Goal: Task Accomplishment & Management: Use online tool/utility

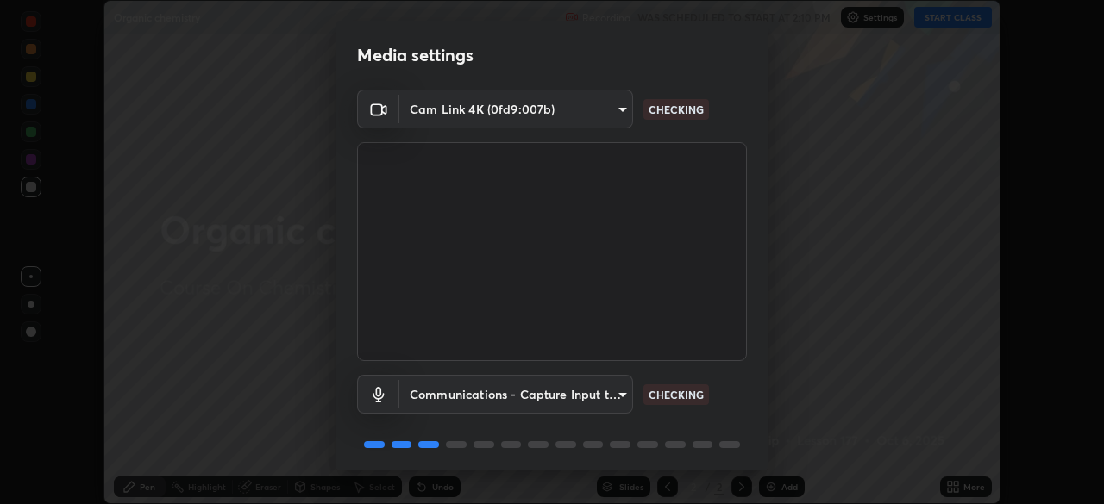
scroll to position [61, 0]
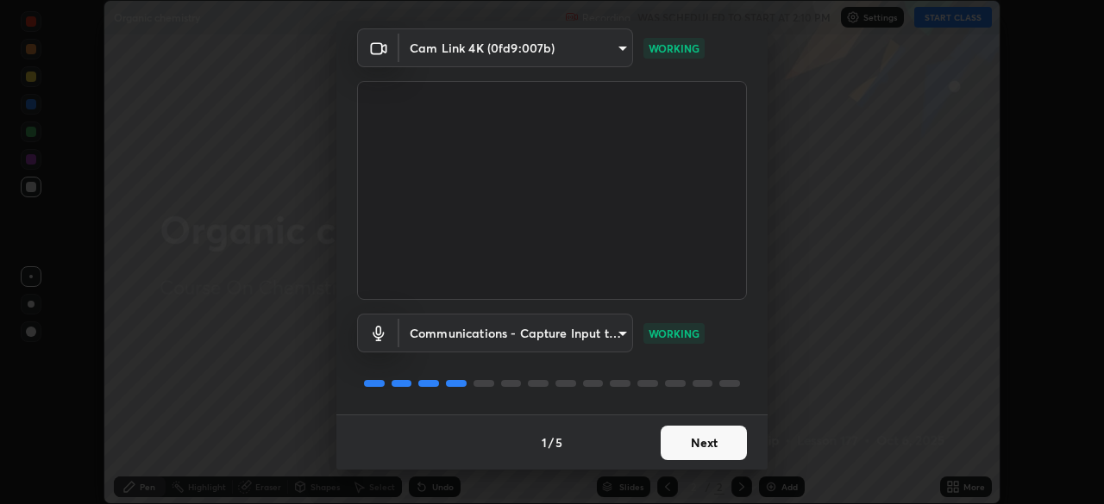
click at [725, 447] on button "Next" at bounding box center [703, 443] width 86 height 34
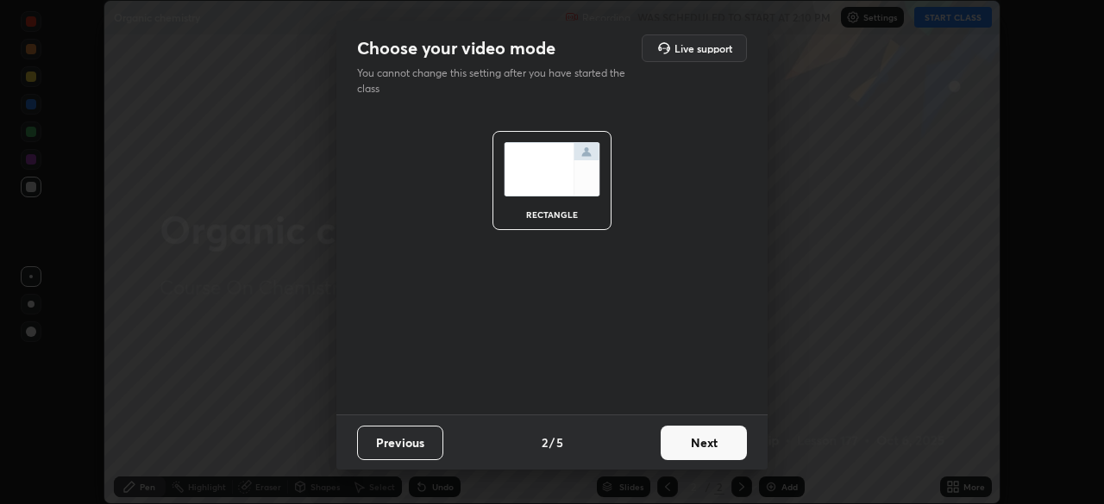
scroll to position [0, 0]
click at [727, 444] on button "Next" at bounding box center [703, 443] width 86 height 34
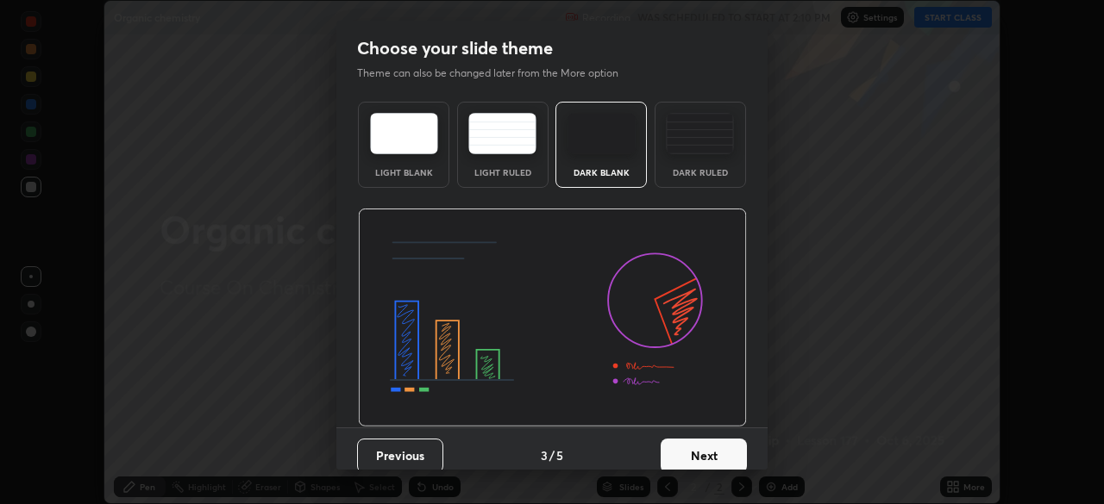
click at [722, 451] on button "Next" at bounding box center [703, 456] width 86 height 34
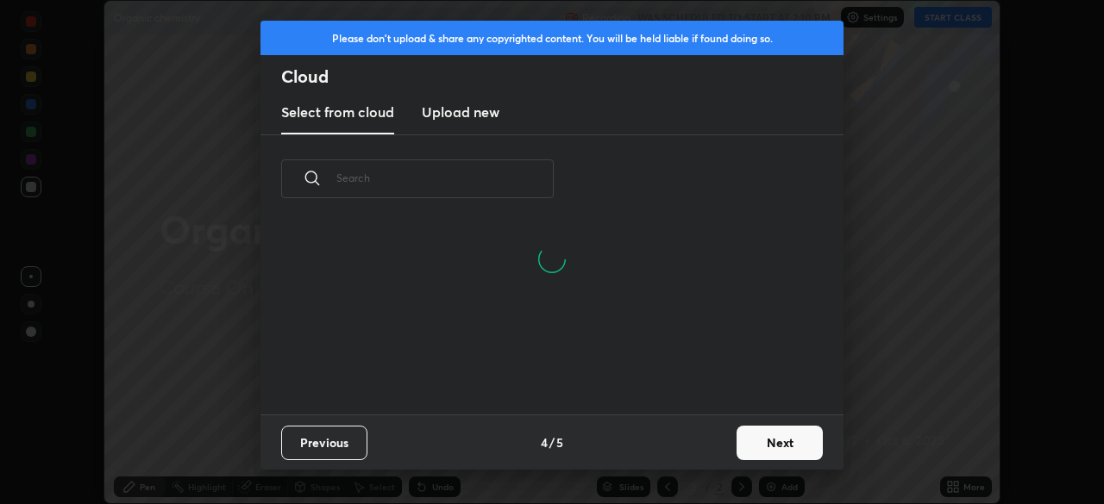
click at [774, 445] on button "Next" at bounding box center [779, 443] width 86 height 34
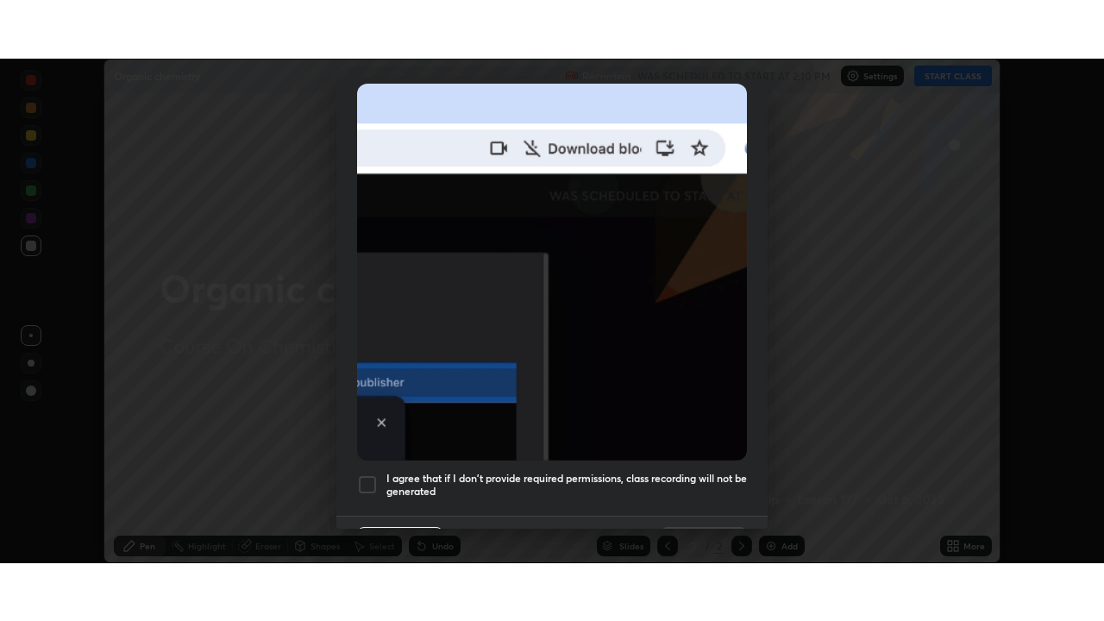
scroll to position [413, 0]
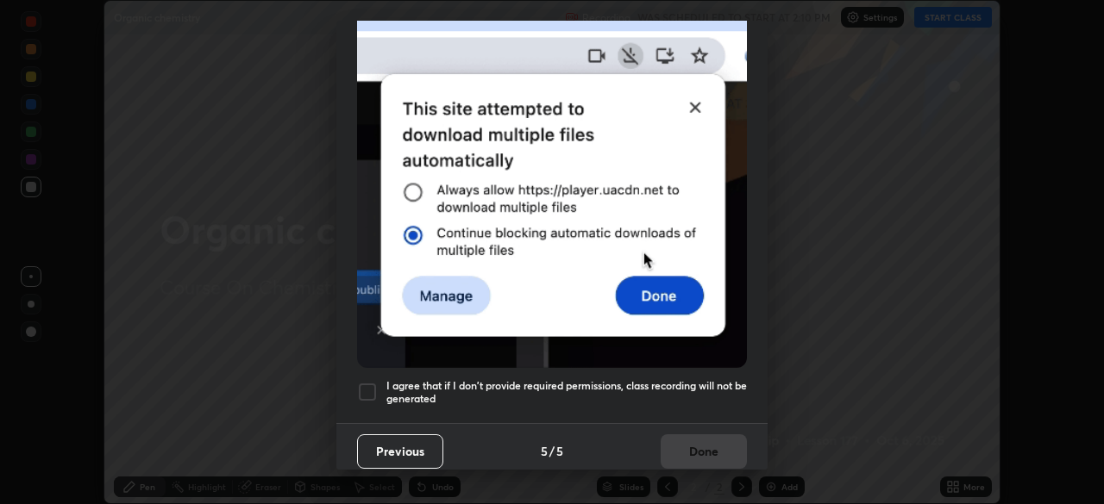
click at [366, 382] on div at bounding box center [367, 392] width 21 height 21
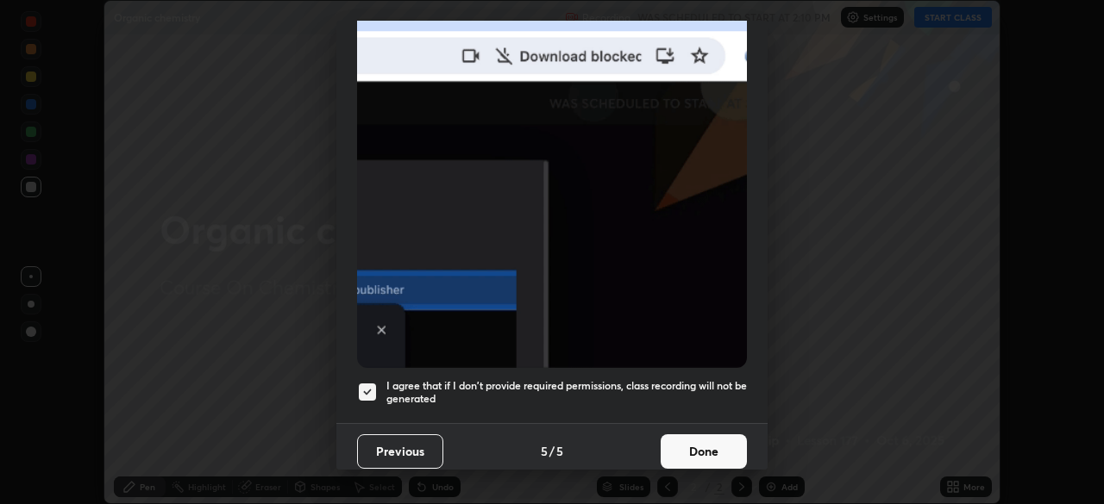
click at [714, 440] on button "Done" at bounding box center [703, 452] width 86 height 34
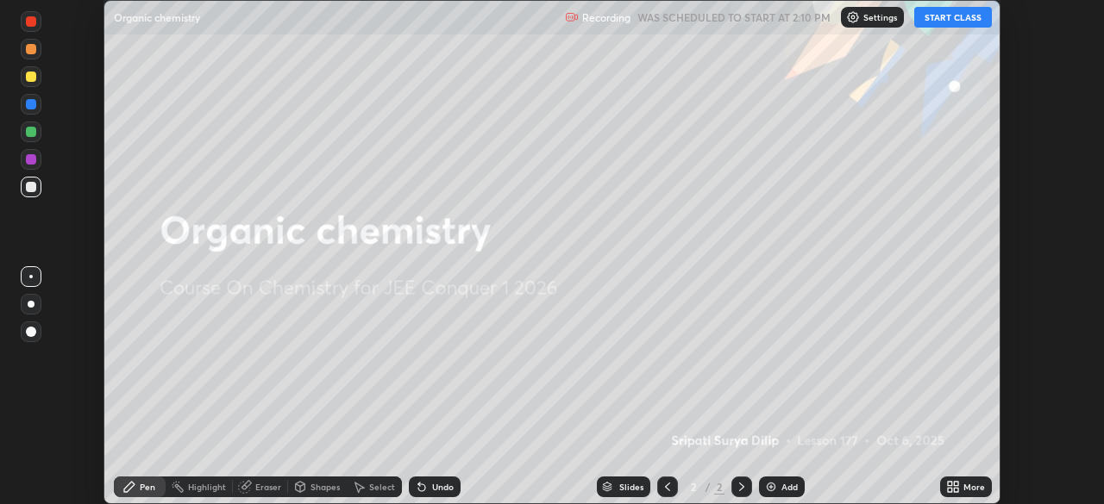
click at [959, 19] on button "START CLASS" at bounding box center [953, 17] width 78 height 21
click at [955, 489] on icon at bounding box center [956, 490] width 4 height 4
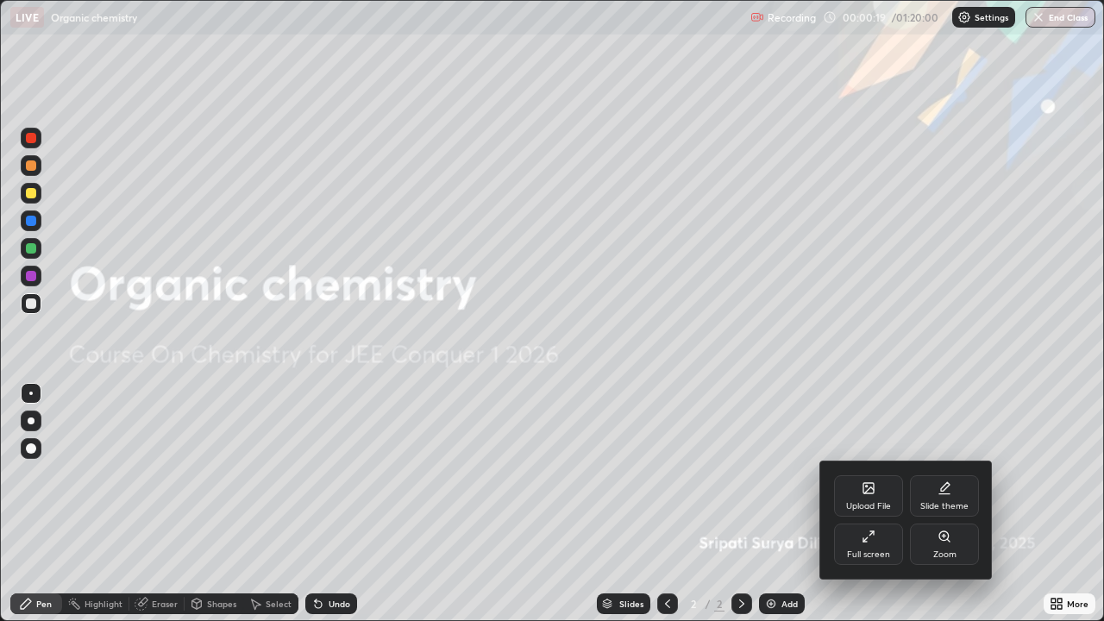
scroll to position [621, 1104]
click at [899, 504] on div at bounding box center [552, 310] width 1104 height 621
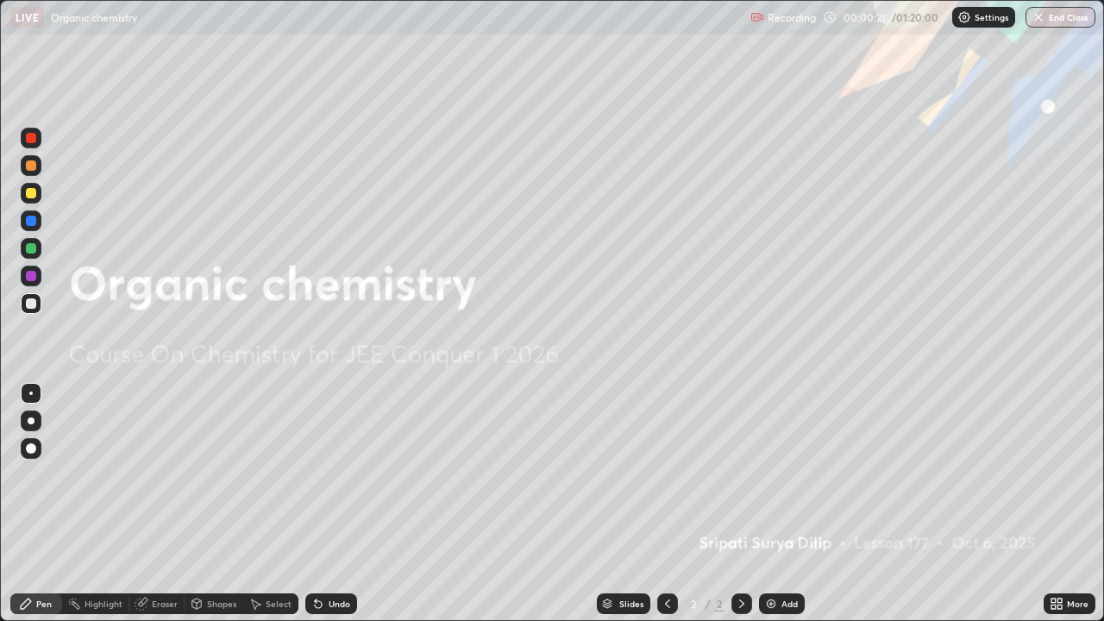
click at [775, 504] on img at bounding box center [771, 604] width 14 height 14
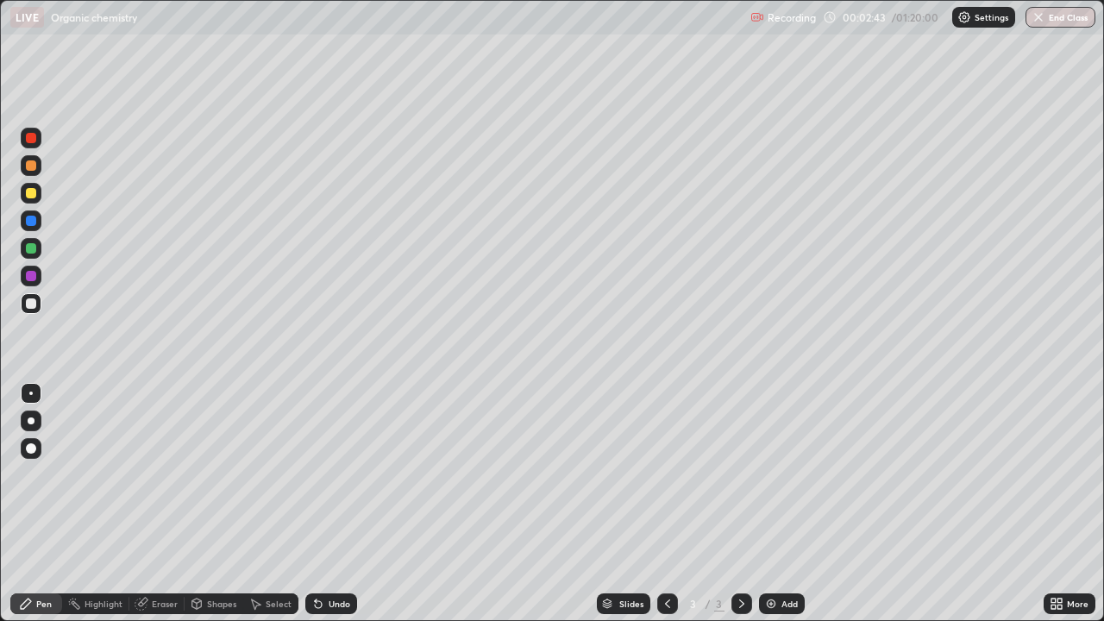
click at [29, 195] on div at bounding box center [31, 193] width 10 height 10
click at [28, 196] on div at bounding box center [31, 193] width 10 height 10
click at [33, 306] on div at bounding box center [31, 303] width 10 height 10
click at [34, 306] on div at bounding box center [31, 303] width 10 height 10
click at [31, 249] on div at bounding box center [31, 248] width 10 height 10
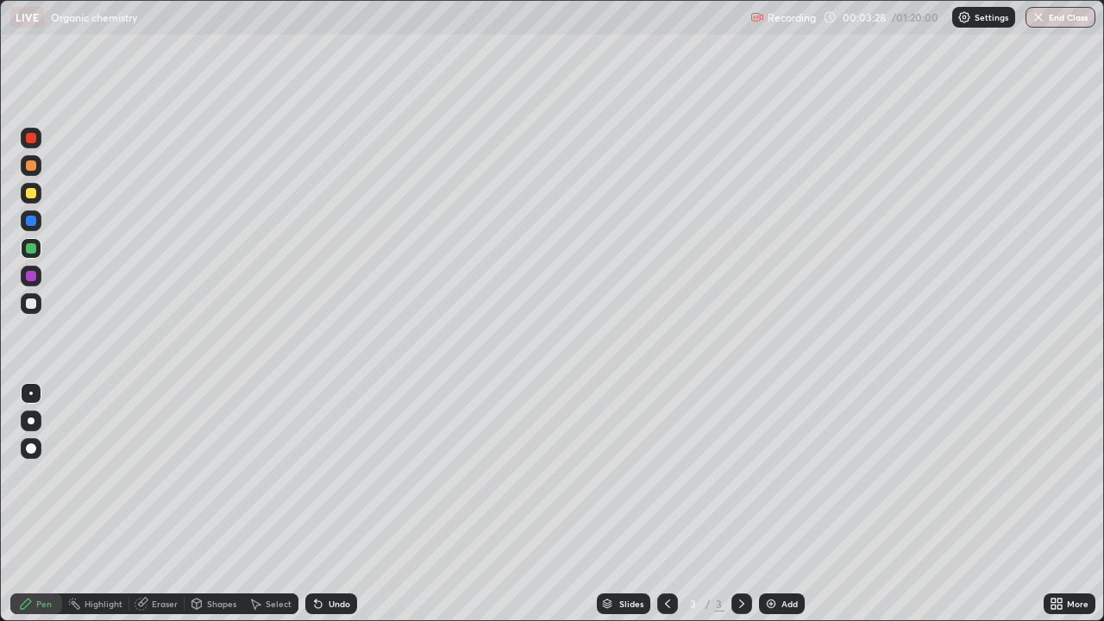
click at [32, 252] on div at bounding box center [31, 248] width 10 height 10
click at [40, 309] on div at bounding box center [31, 303] width 21 height 21
click at [37, 311] on div at bounding box center [31, 303] width 21 height 21
click at [775, 504] on img at bounding box center [771, 604] width 14 height 14
click at [315, 504] on icon at bounding box center [316, 600] width 2 height 2
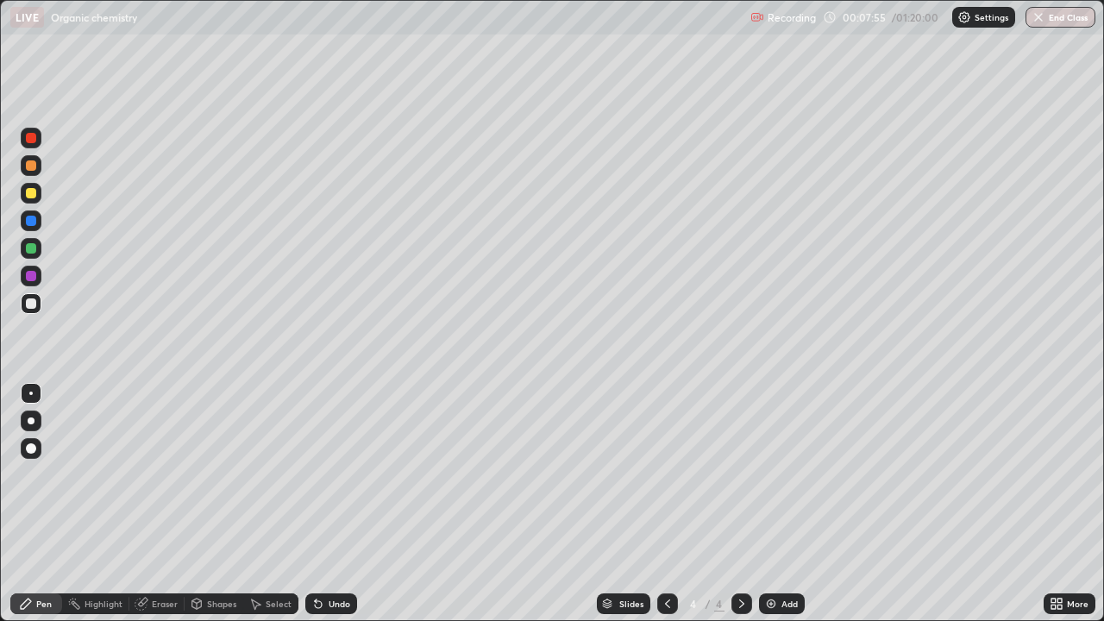
click at [773, 504] on img at bounding box center [771, 604] width 14 height 14
click at [322, 504] on icon at bounding box center [318, 604] width 14 height 14
click at [327, 504] on div "Undo" at bounding box center [331, 603] width 52 height 21
click at [326, 504] on div "Undo" at bounding box center [331, 603] width 52 height 21
click at [317, 504] on icon at bounding box center [318, 604] width 7 height 7
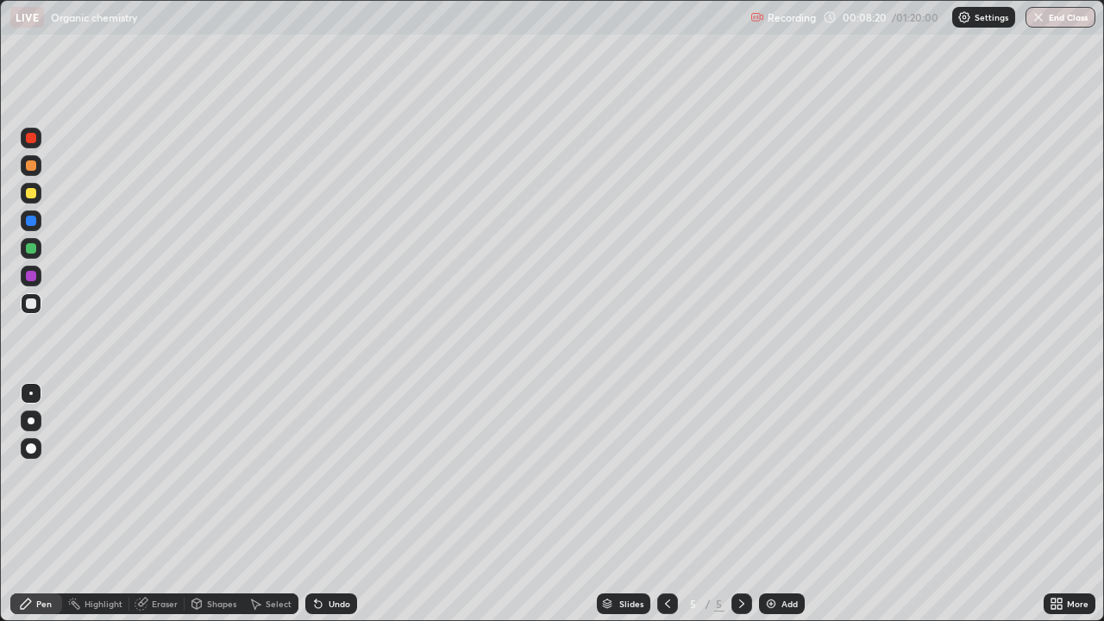
click at [147, 504] on div "Eraser" at bounding box center [156, 603] width 55 height 21
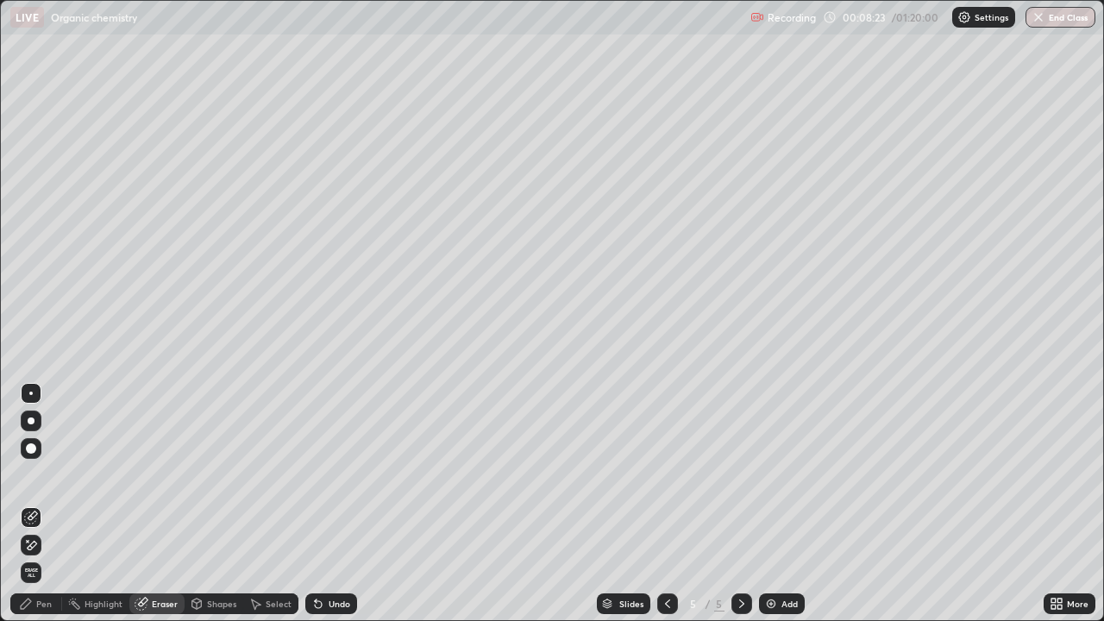
click at [54, 504] on div "Pen" at bounding box center [36, 603] width 52 height 21
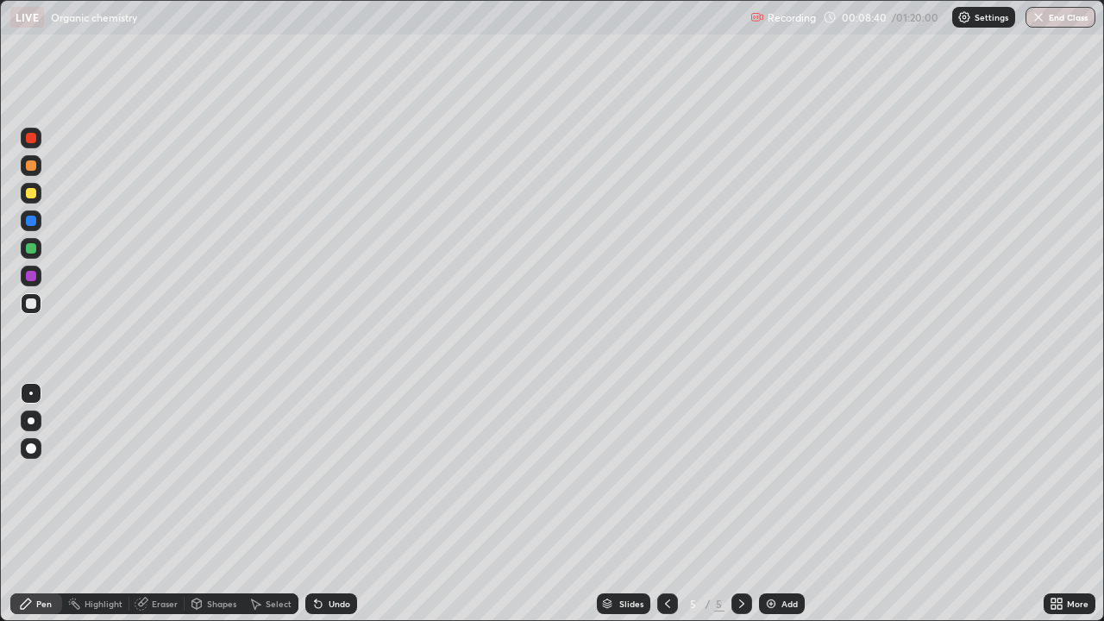
click at [315, 504] on icon at bounding box center [316, 600] width 2 height 2
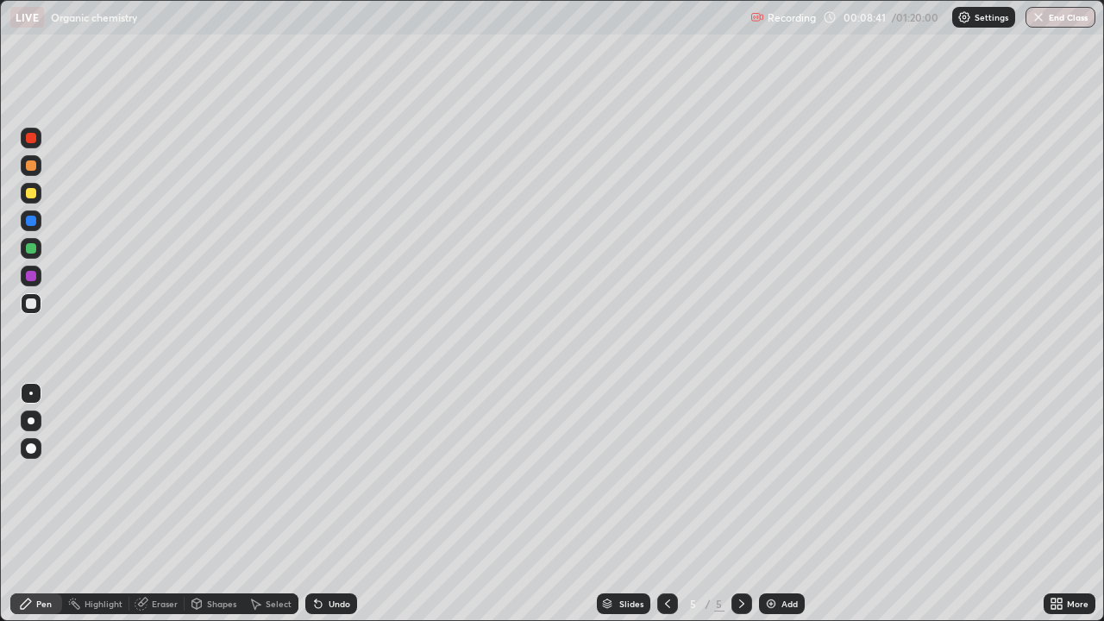
click at [316, 504] on icon at bounding box center [318, 604] width 7 height 7
click at [315, 504] on icon at bounding box center [316, 600] width 2 height 2
click at [316, 504] on icon at bounding box center [318, 604] width 7 height 7
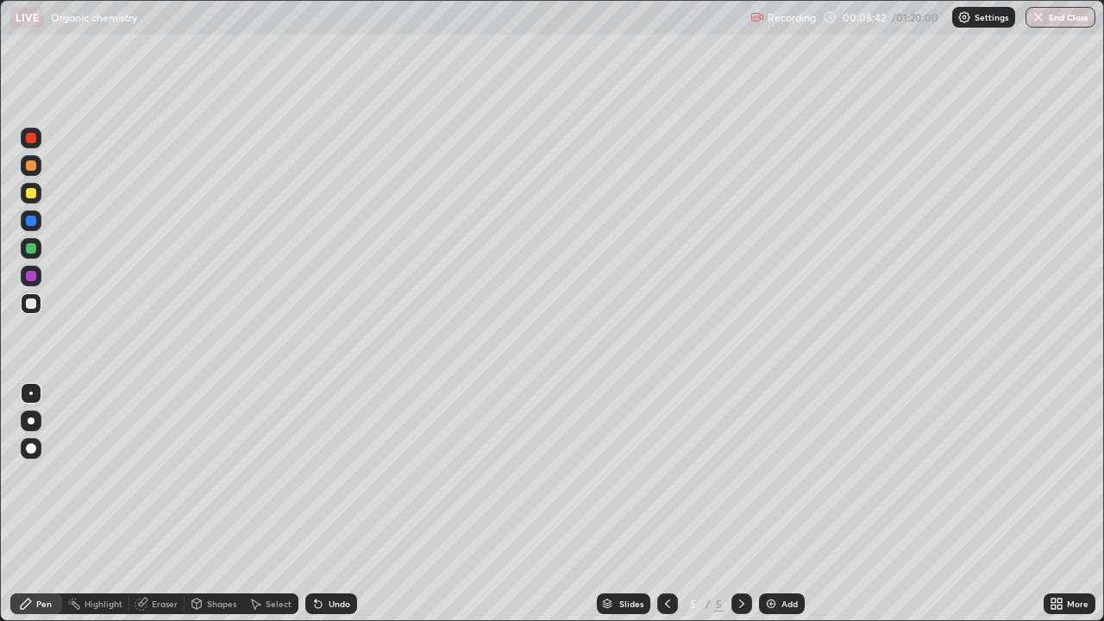
click at [315, 504] on icon at bounding box center [316, 600] width 2 height 2
click at [321, 504] on icon at bounding box center [318, 604] width 14 height 14
click at [322, 504] on icon at bounding box center [318, 604] width 14 height 14
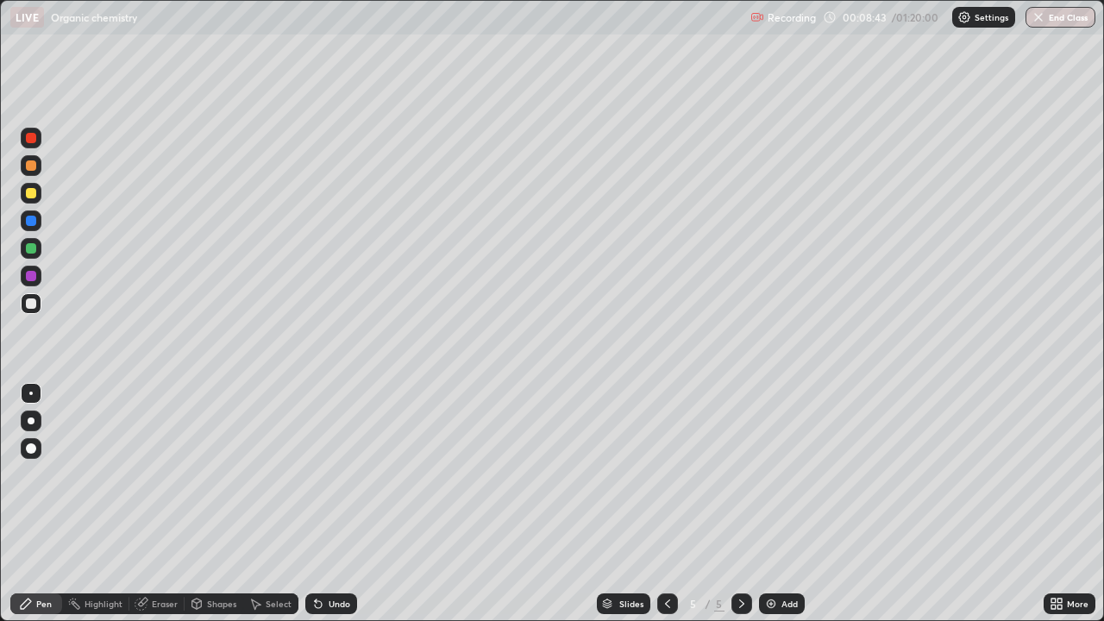
click at [322, 504] on icon at bounding box center [318, 604] width 14 height 14
click at [316, 504] on icon at bounding box center [318, 604] width 7 height 7
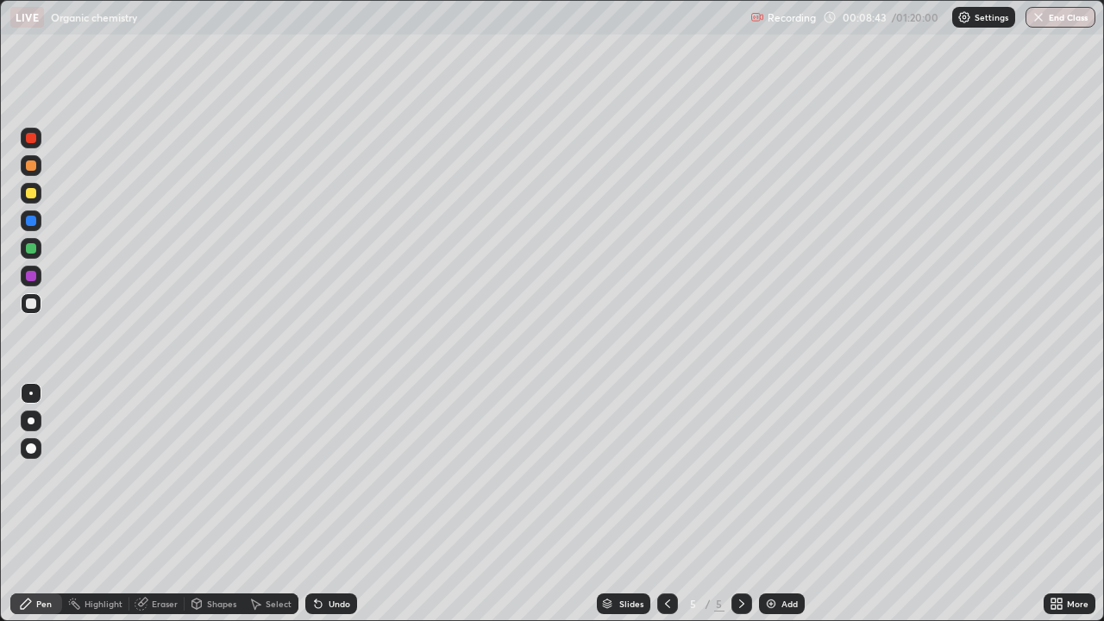
click at [316, 504] on icon at bounding box center [318, 604] width 7 height 7
click at [318, 504] on icon at bounding box center [318, 604] width 7 height 7
click at [32, 193] on div at bounding box center [31, 193] width 10 height 10
click at [32, 194] on div at bounding box center [31, 193] width 10 height 10
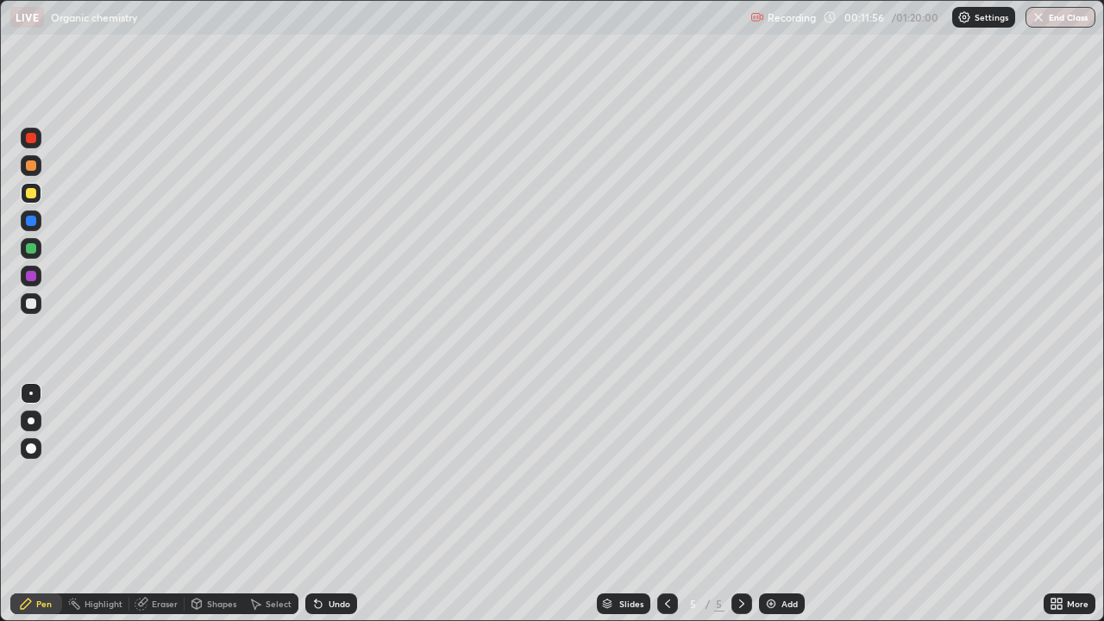
click at [322, 504] on icon at bounding box center [318, 604] width 14 height 14
click at [316, 504] on icon at bounding box center [318, 604] width 7 height 7
click at [741, 504] on icon at bounding box center [742, 604] width 14 height 14
click at [767, 504] on img at bounding box center [771, 604] width 14 height 14
click at [31, 166] on div at bounding box center [31, 165] width 10 height 10
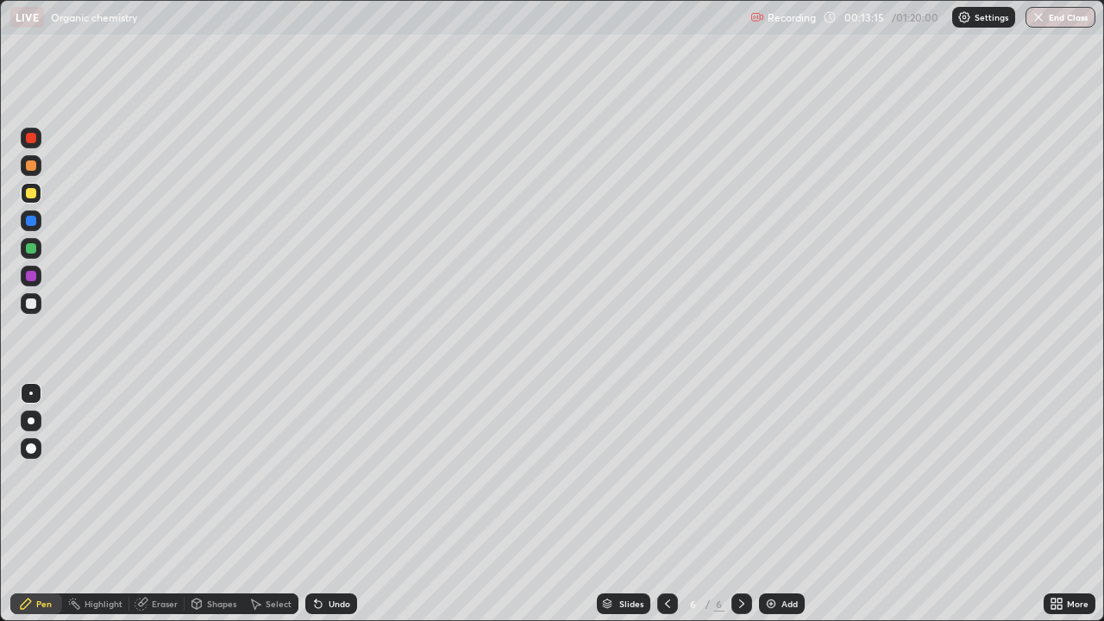
click at [32, 166] on div at bounding box center [31, 165] width 10 height 10
click at [31, 304] on div at bounding box center [31, 303] width 10 height 10
click at [34, 306] on div at bounding box center [31, 303] width 10 height 10
click at [321, 504] on icon at bounding box center [318, 604] width 14 height 14
click at [315, 504] on icon at bounding box center [316, 600] width 2 height 2
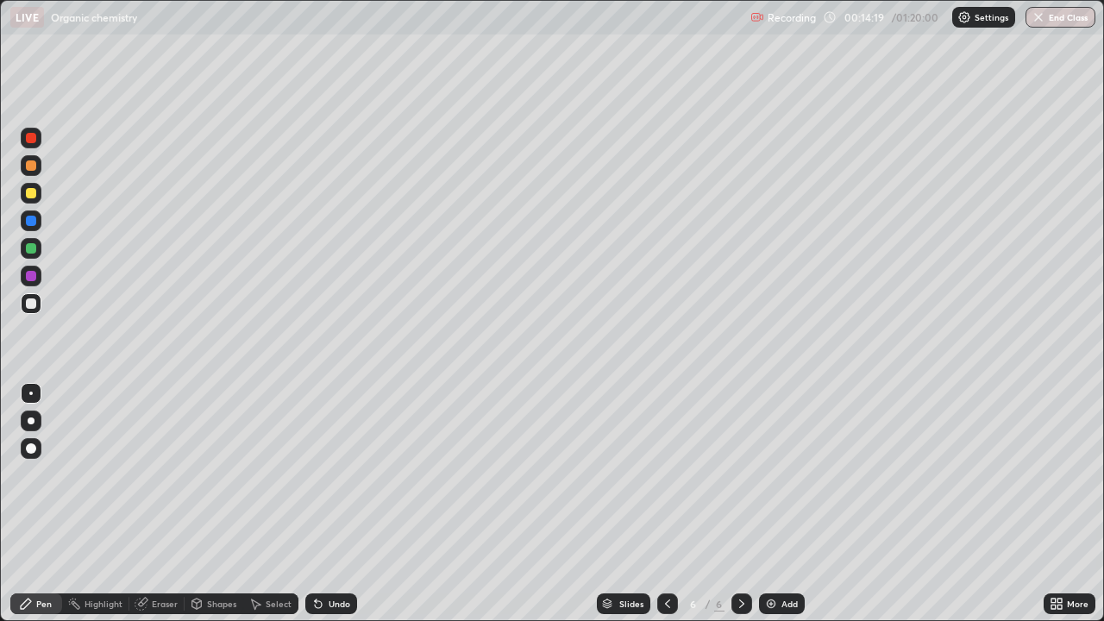
click at [325, 504] on div "Undo" at bounding box center [331, 603] width 52 height 21
click at [34, 201] on div at bounding box center [31, 193] width 21 height 21
click at [31, 194] on div at bounding box center [31, 193] width 10 height 10
click at [776, 504] on img at bounding box center [771, 604] width 14 height 14
click at [31, 249] on div at bounding box center [31, 248] width 10 height 10
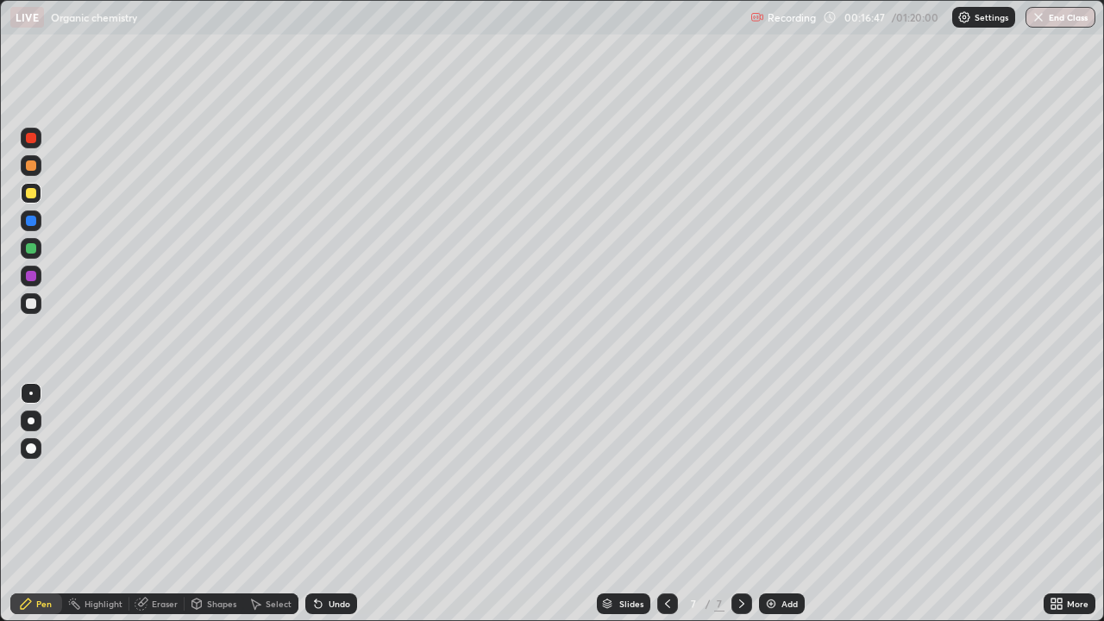
click at [33, 253] on div at bounding box center [31, 248] width 10 height 10
click at [322, 504] on div "Undo" at bounding box center [331, 603] width 52 height 21
click at [34, 307] on div at bounding box center [31, 303] width 10 height 10
click at [31, 308] on div at bounding box center [31, 303] width 10 height 10
click at [773, 504] on img at bounding box center [771, 604] width 14 height 14
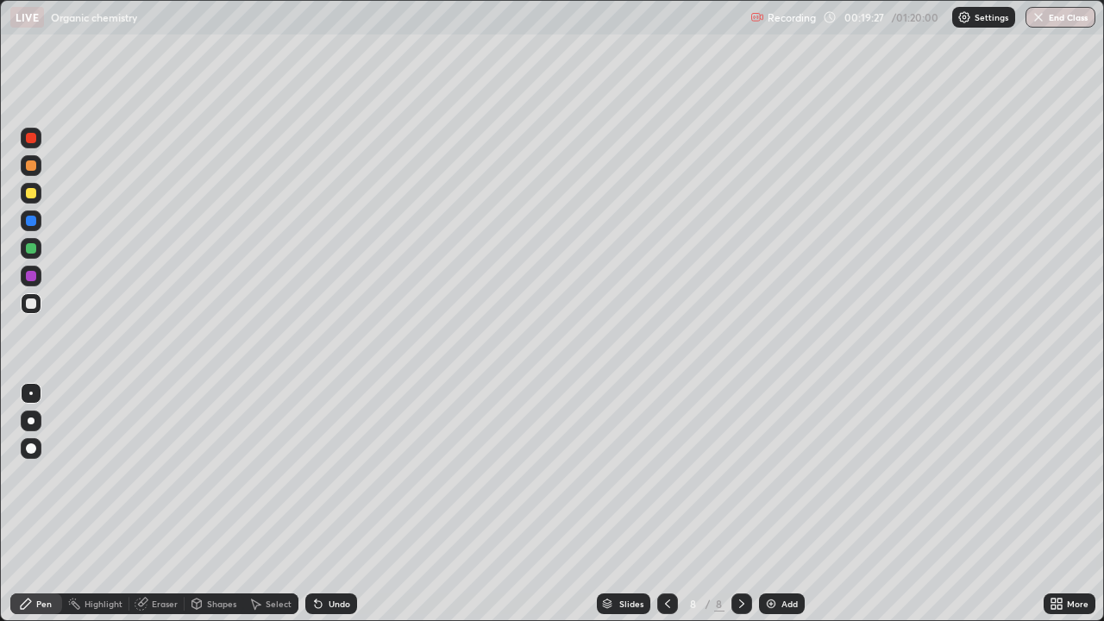
click at [34, 253] on div at bounding box center [31, 248] width 21 height 21
click at [34, 250] on div at bounding box center [31, 248] width 10 height 10
click at [315, 504] on icon at bounding box center [316, 600] width 2 height 2
click at [319, 504] on div "Undo" at bounding box center [331, 603] width 52 height 21
click at [315, 504] on icon at bounding box center [316, 600] width 2 height 2
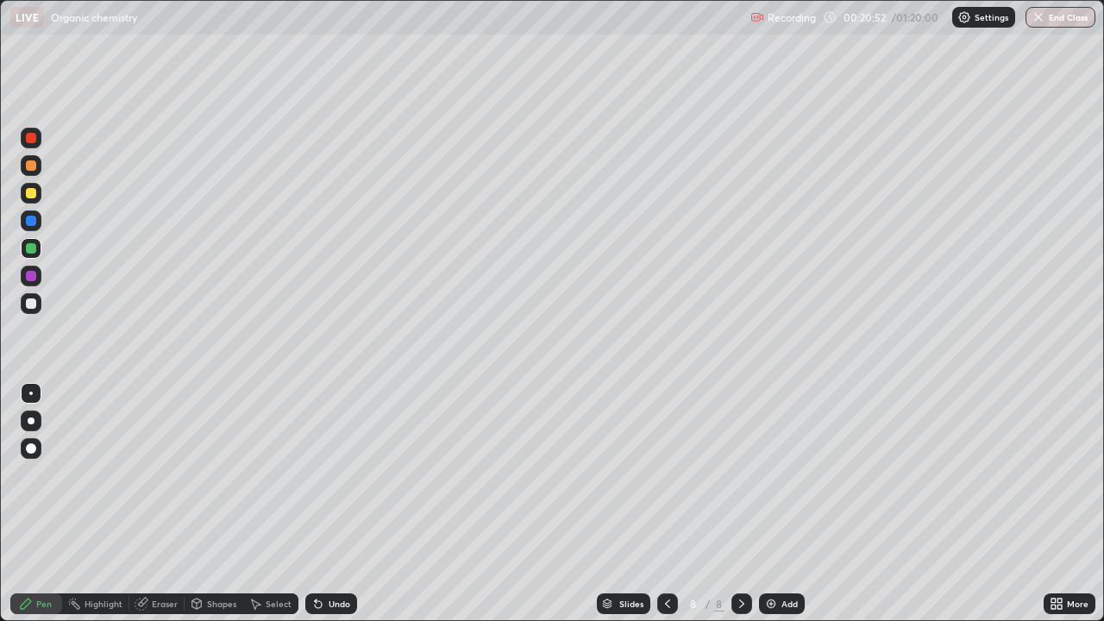
click at [673, 504] on div at bounding box center [667, 603] width 21 height 21
click at [748, 504] on div at bounding box center [741, 603] width 21 height 21
click at [34, 197] on div at bounding box center [31, 193] width 10 height 10
click at [34, 200] on div at bounding box center [31, 193] width 21 height 21
click at [33, 170] on div at bounding box center [31, 165] width 10 height 10
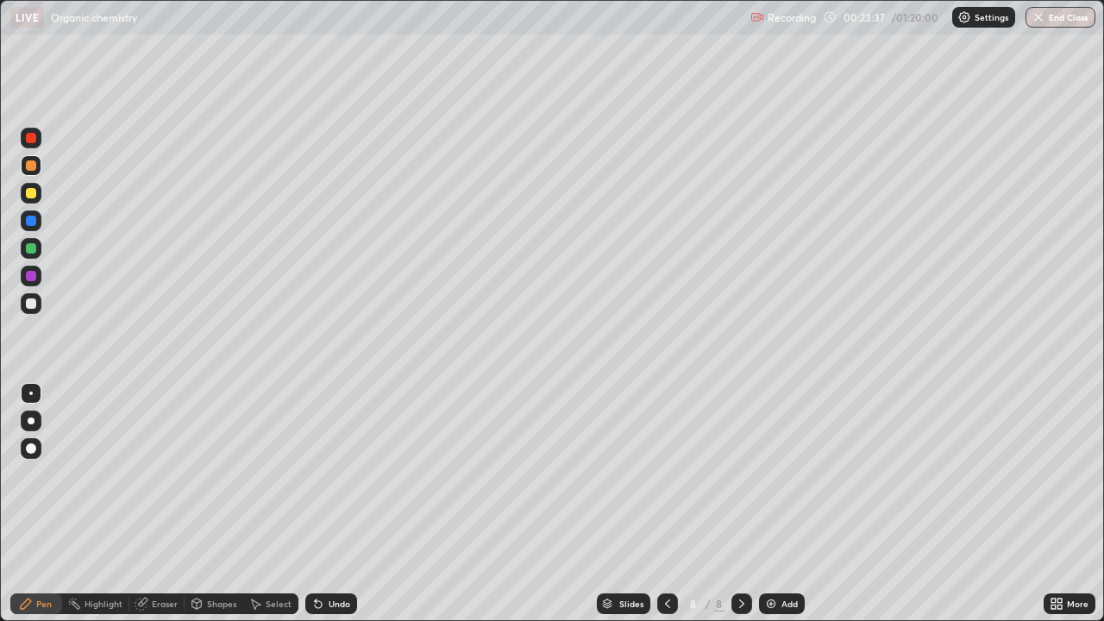
click at [38, 308] on div at bounding box center [31, 303] width 21 height 21
click at [37, 310] on div at bounding box center [31, 303] width 21 height 21
click at [773, 504] on img at bounding box center [771, 604] width 14 height 14
click at [32, 196] on div at bounding box center [31, 193] width 10 height 10
click at [33, 197] on div at bounding box center [31, 193] width 10 height 10
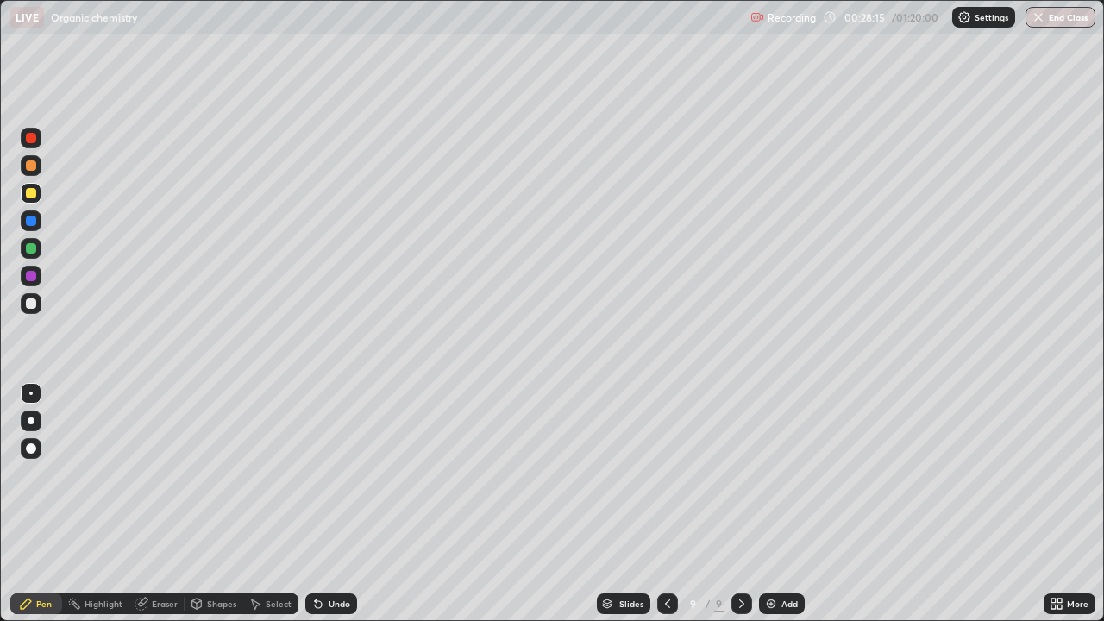
click at [34, 304] on div at bounding box center [31, 303] width 10 height 10
click at [32, 306] on div at bounding box center [31, 303] width 10 height 10
click at [34, 305] on div at bounding box center [31, 303] width 10 height 10
click at [746, 504] on icon at bounding box center [742, 604] width 14 height 14
click at [767, 504] on img at bounding box center [771, 604] width 14 height 14
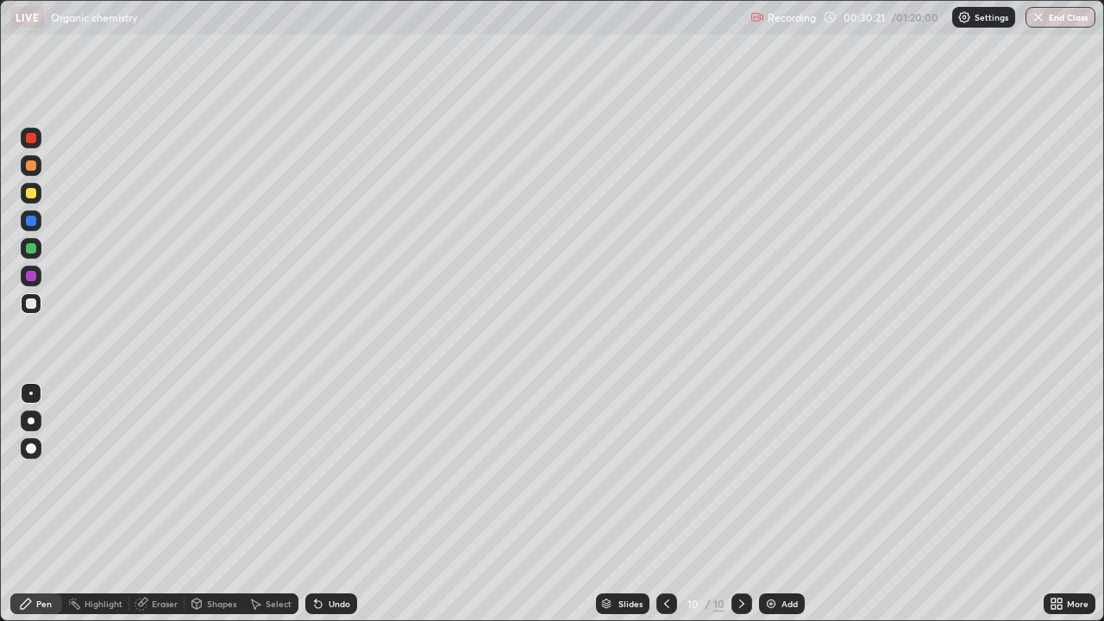
click at [36, 200] on div at bounding box center [31, 193] width 21 height 21
click at [32, 194] on div at bounding box center [31, 193] width 10 height 10
click at [31, 224] on div at bounding box center [31, 221] width 10 height 10
click at [34, 224] on div at bounding box center [31, 221] width 10 height 10
click at [21, 504] on div at bounding box center [31, 482] width 28 height 207
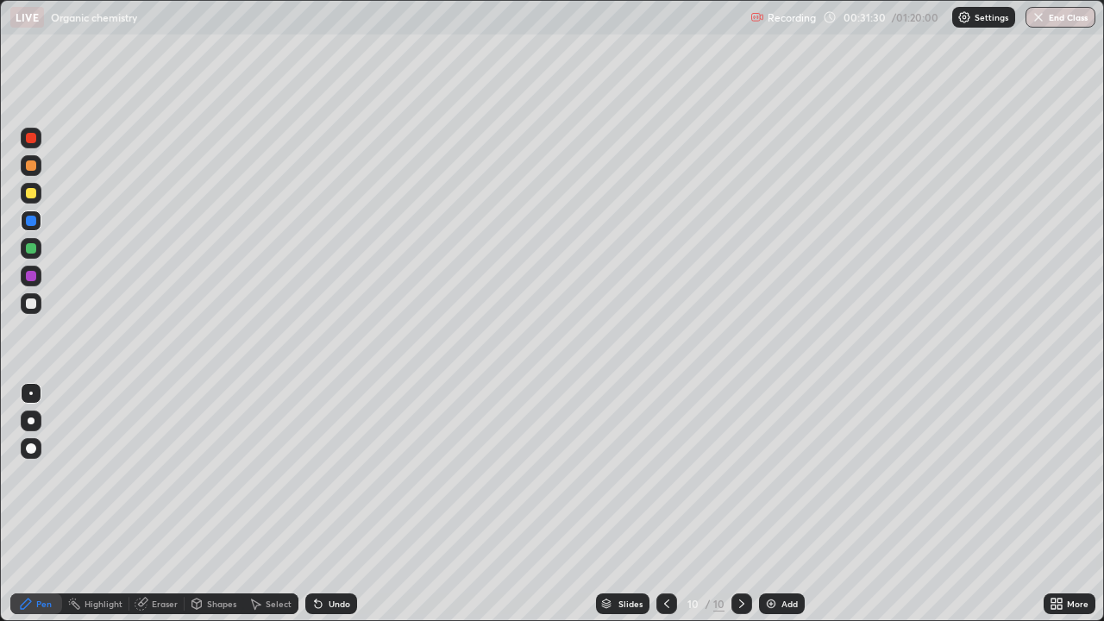
click at [775, 504] on img at bounding box center [771, 604] width 14 height 14
click at [315, 504] on icon at bounding box center [316, 600] width 2 height 2
click at [40, 199] on div at bounding box center [31, 193] width 21 height 21
click at [32, 201] on div at bounding box center [31, 193] width 21 height 21
click at [29, 197] on div at bounding box center [31, 193] width 10 height 10
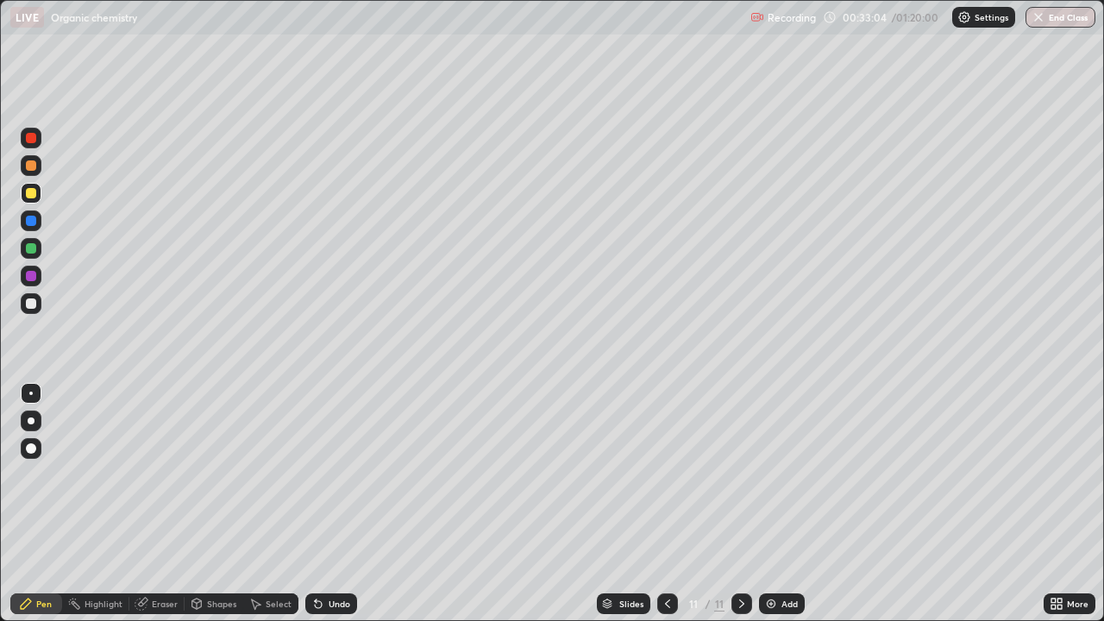
click at [315, 504] on icon at bounding box center [318, 604] width 7 height 7
click at [322, 504] on icon at bounding box center [318, 604] width 14 height 14
click at [31, 304] on div at bounding box center [31, 303] width 10 height 10
click at [773, 504] on img at bounding box center [771, 604] width 14 height 14
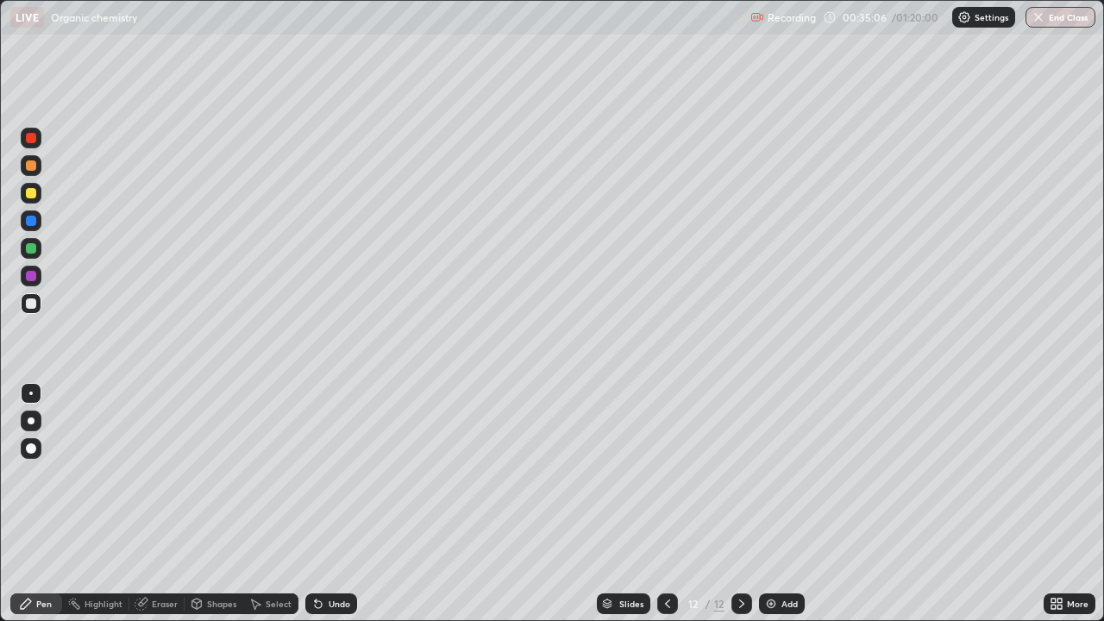
click at [39, 254] on div at bounding box center [31, 248] width 21 height 21
click at [38, 256] on div at bounding box center [31, 248] width 21 height 21
click at [31, 310] on div at bounding box center [31, 303] width 21 height 21
click at [33, 310] on div at bounding box center [31, 303] width 21 height 21
click at [158, 504] on div "Eraser" at bounding box center [165, 603] width 26 height 9
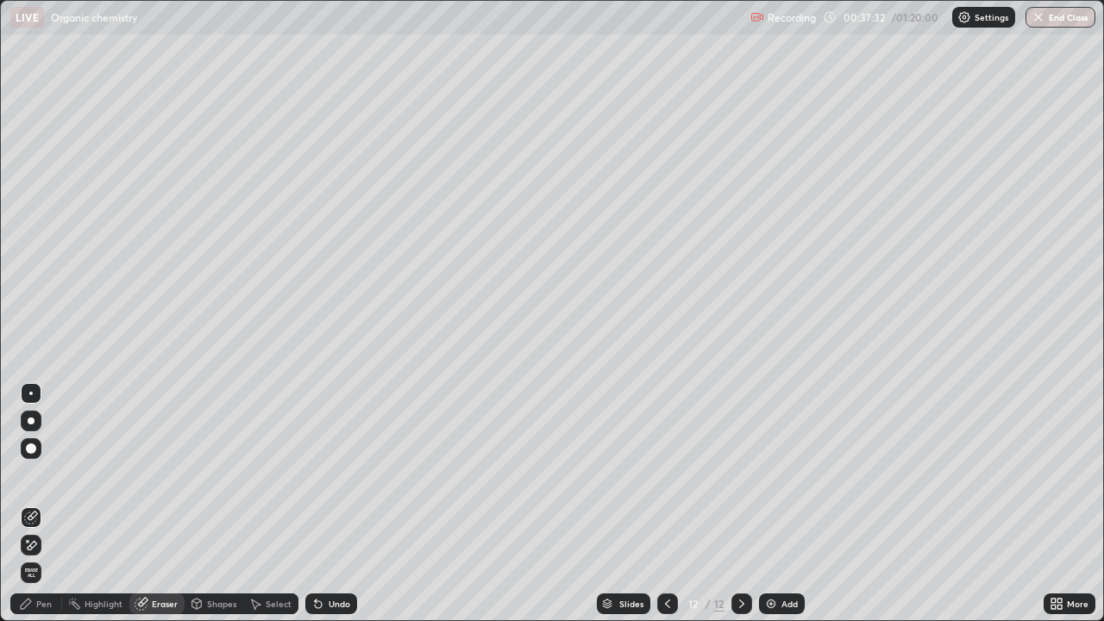
click at [59, 504] on div "Pen" at bounding box center [36, 603] width 52 height 21
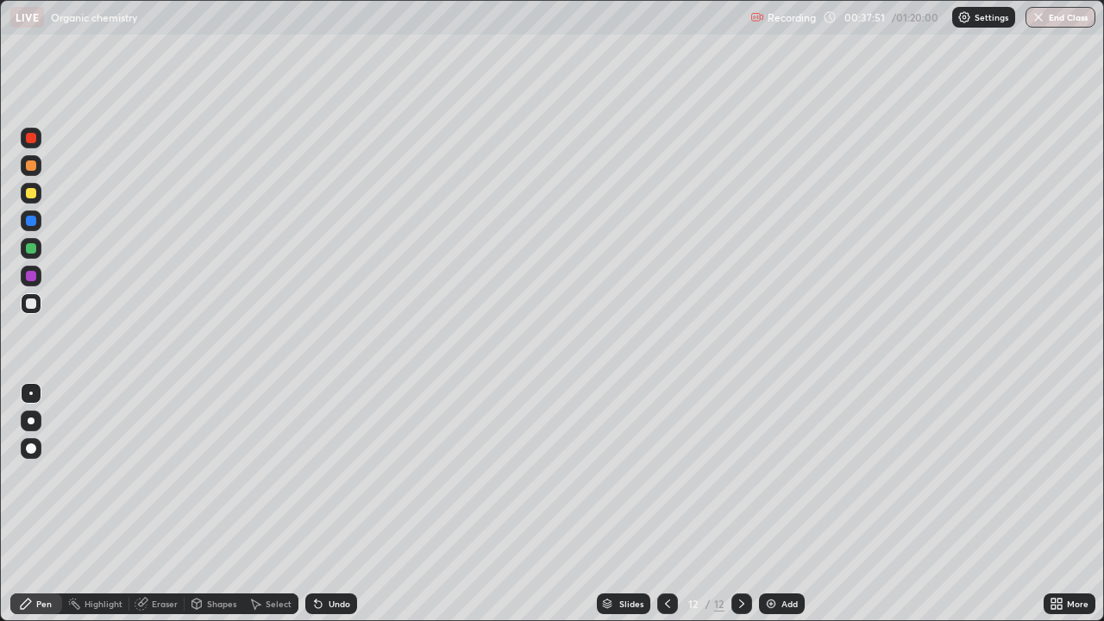
click at [769, 504] on img at bounding box center [771, 604] width 14 height 14
click at [33, 253] on div at bounding box center [31, 248] width 10 height 10
click at [31, 249] on div at bounding box center [31, 248] width 10 height 10
click at [318, 504] on icon at bounding box center [318, 604] width 14 height 14
click at [773, 504] on img at bounding box center [771, 604] width 14 height 14
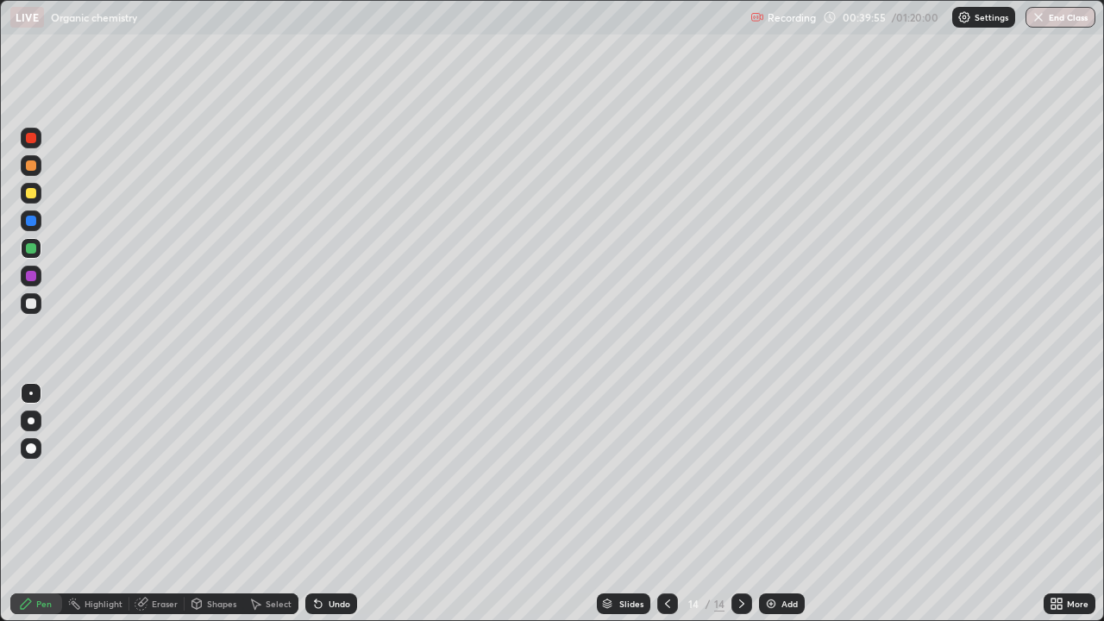
click at [35, 306] on div at bounding box center [31, 303] width 10 height 10
click at [35, 308] on div at bounding box center [31, 303] width 21 height 21
click at [31, 194] on div at bounding box center [31, 193] width 10 height 10
click at [315, 504] on icon at bounding box center [316, 600] width 2 height 2
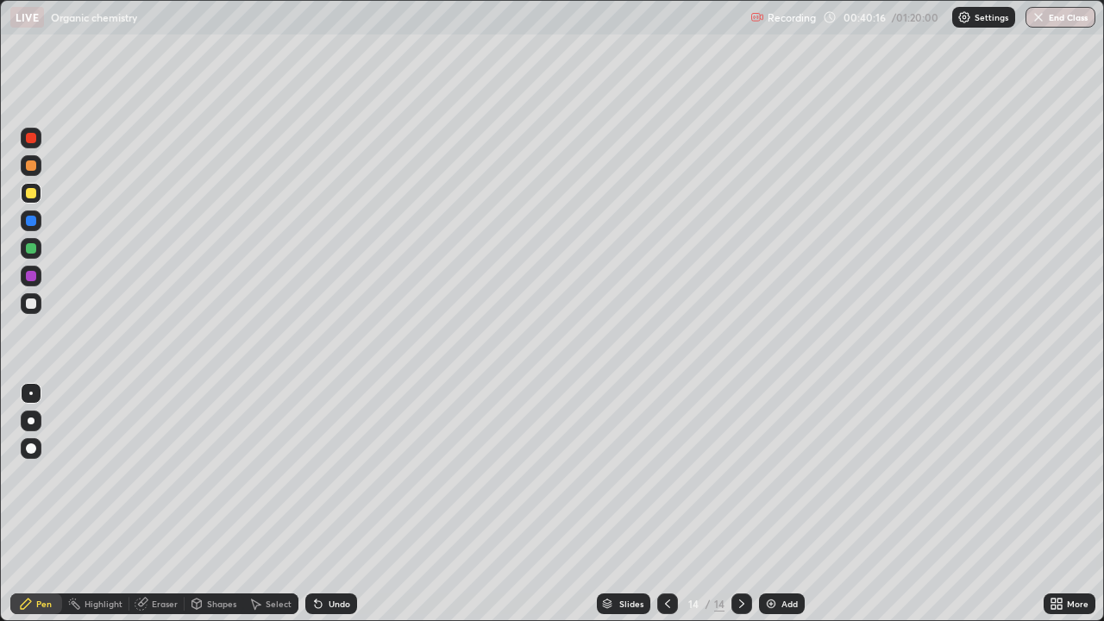
click at [316, 504] on icon at bounding box center [318, 604] width 7 height 7
click at [33, 251] on div at bounding box center [31, 248] width 10 height 10
click at [34, 196] on div at bounding box center [31, 193] width 10 height 10
click at [34, 197] on div at bounding box center [31, 193] width 21 height 21
click at [666, 504] on icon at bounding box center [667, 604] width 14 height 14
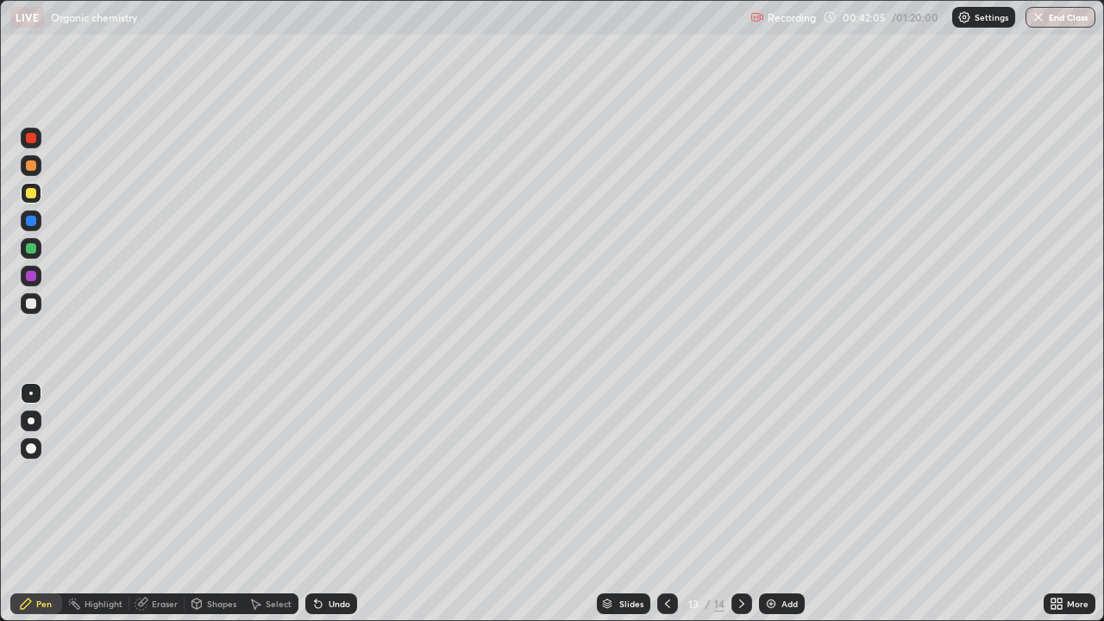
click at [668, 504] on icon at bounding box center [667, 604] width 14 height 14
click at [666, 504] on icon at bounding box center [667, 604] width 14 height 14
click at [667, 504] on icon at bounding box center [667, 604] width 14 height 14
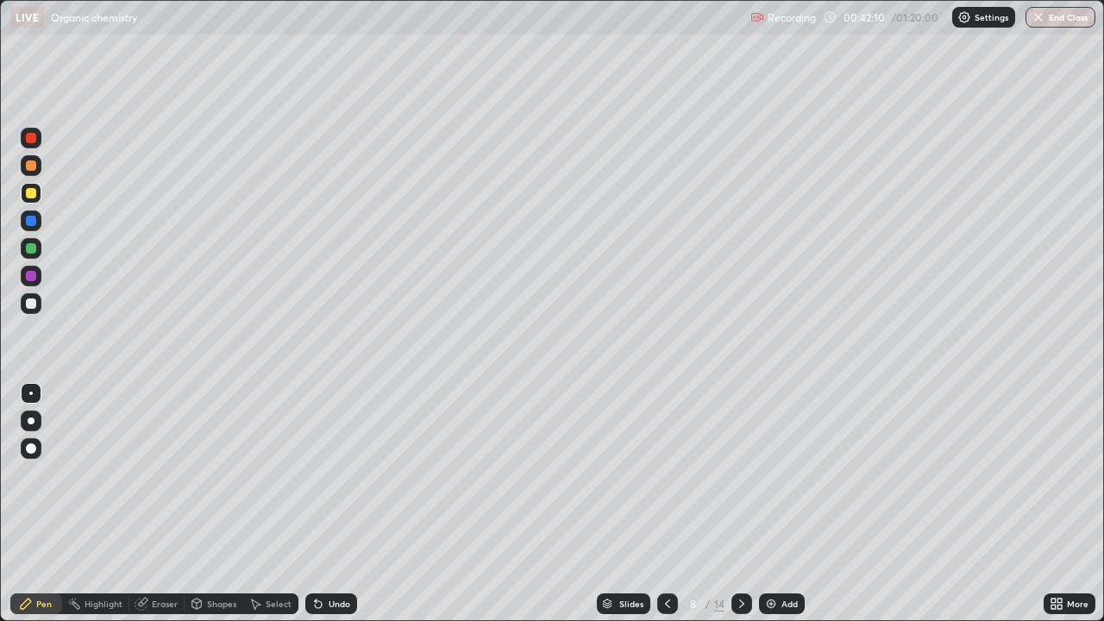
click at [668, 504] on icon at bounding box center [667, 604] width 14 height 14
click at [667, 504] on icon at bounding box center [667, 603] width 5 height 9
click at [666, 504] on icon at bounding box center [667, 604] width 14 height 14
click at [667, 504] on icon at bounding box center [667, 604] width 14 height 14
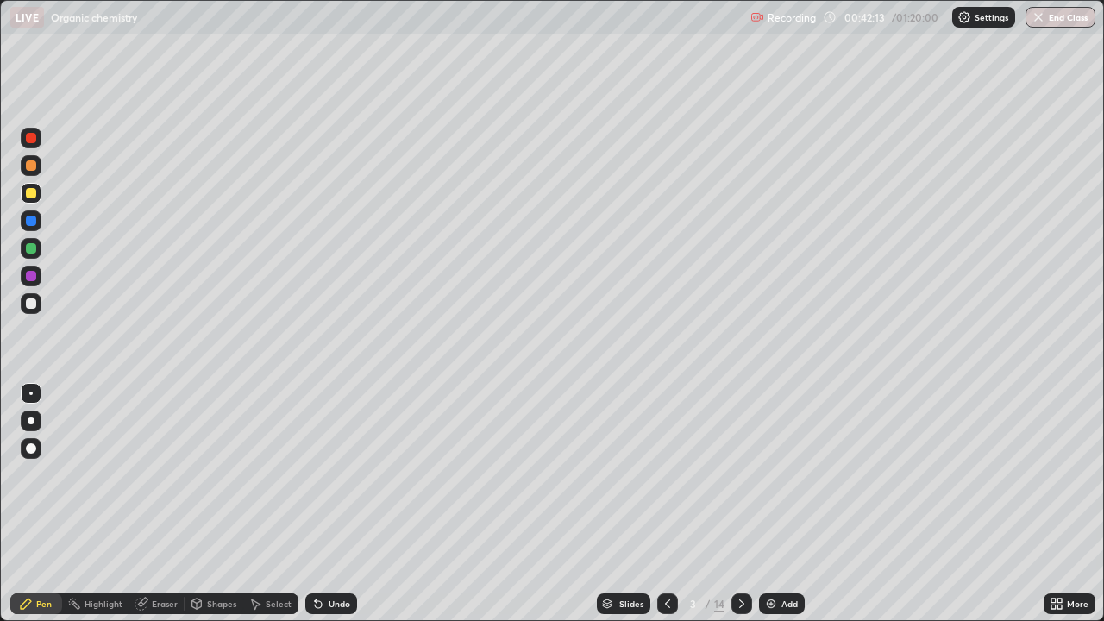
click at [667, 504] on icon at bounding box center [667, 603] width 5 height 9
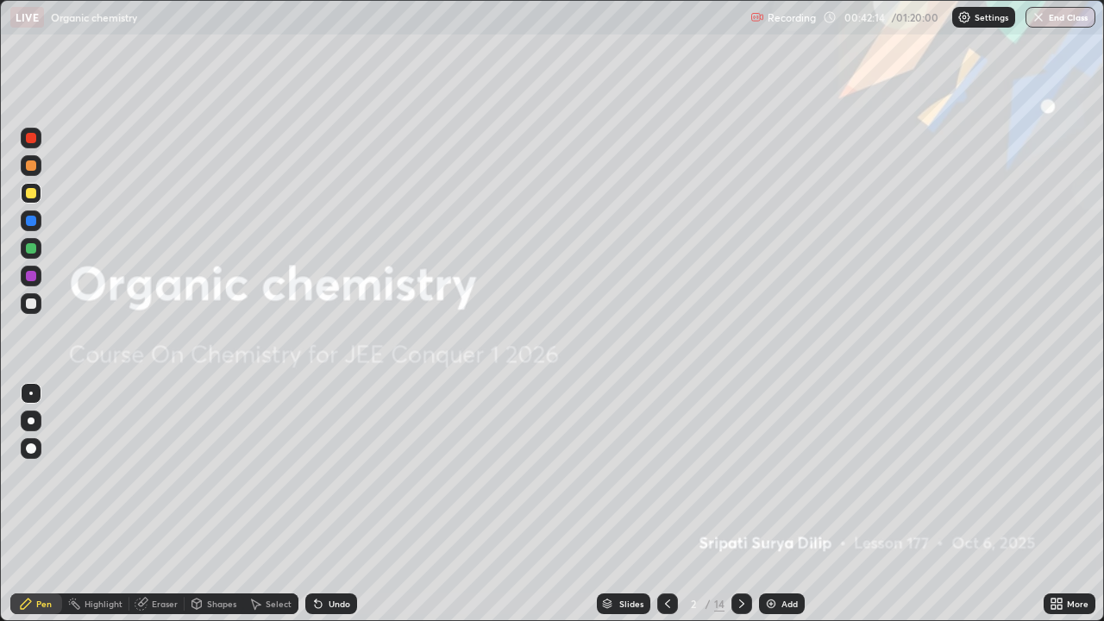
click at [742, 504] on icon at bounding box center [742, 604] width 14 height 14
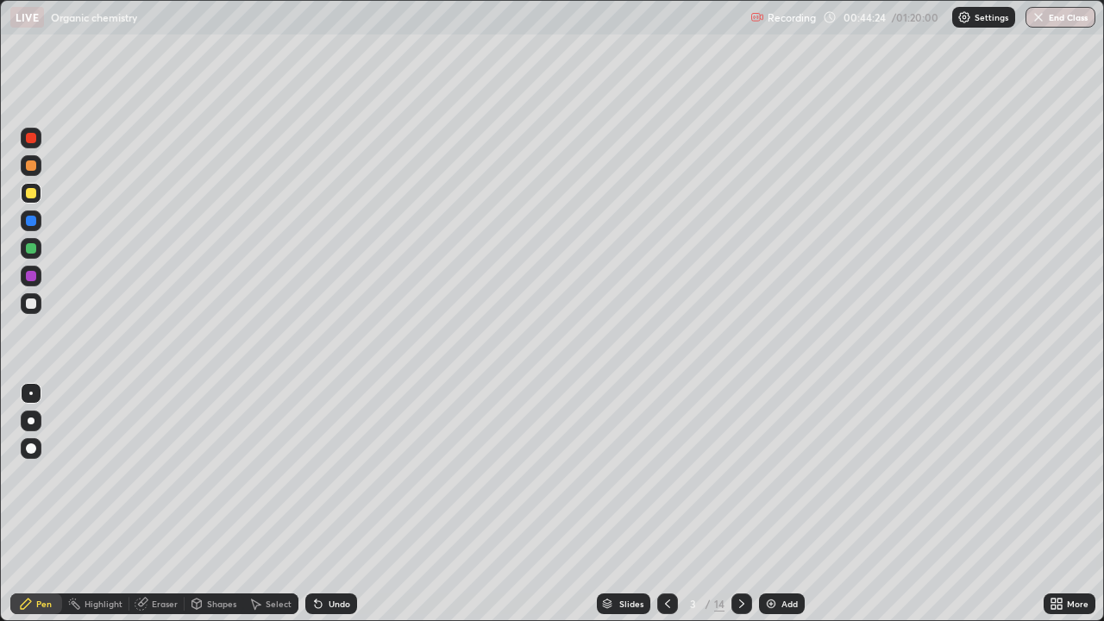
click at [748, 504] on div at bounding box center [741, 603] width 21 height 21
click at [739, 504] on icon at bounding box center [741, 603] width 5 height 9
click at [740, 504] on icon at bounding box center [742, 604] width 14 height 14
click at [748, 504] on div at bounding box center [741, 603] width 21 height 21
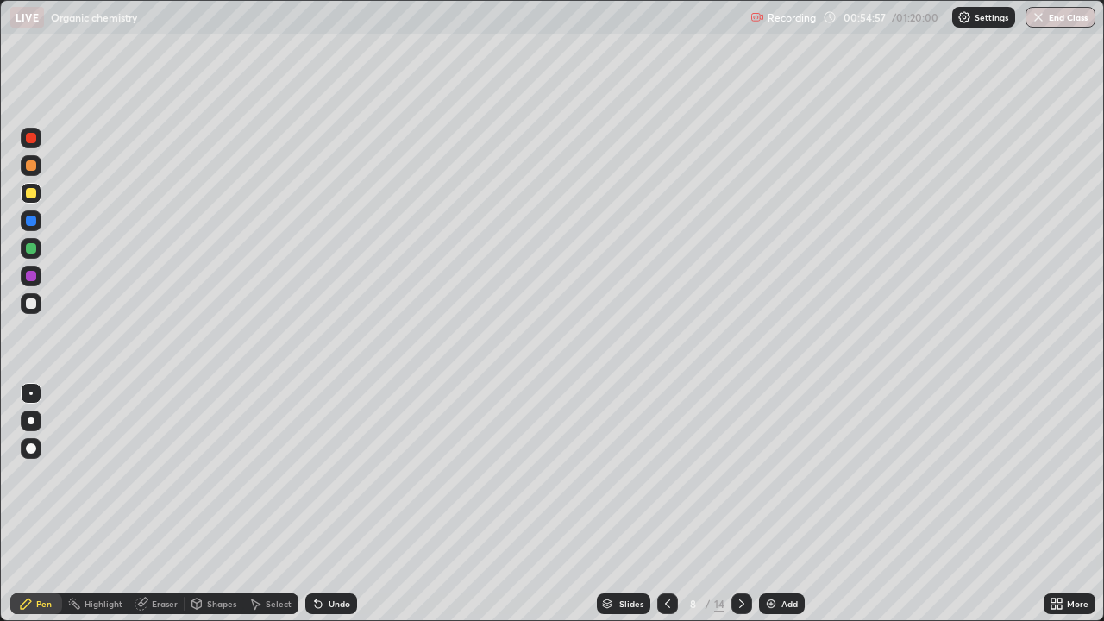
click at [750, 504] on div at bounding box center [741, 603] width 21 height 21
click at [742, 504] on icon at bounding box center [742, 604] width 14 height 14
click at [740, 504] on icon at bounding box center [742, 604] width 14 height 14
click at [737, 504] on icon at bounding box center [742, 604] width 14 height 14
click at [743, 504] on div at bounding box center [741, 603] width 21 height 34
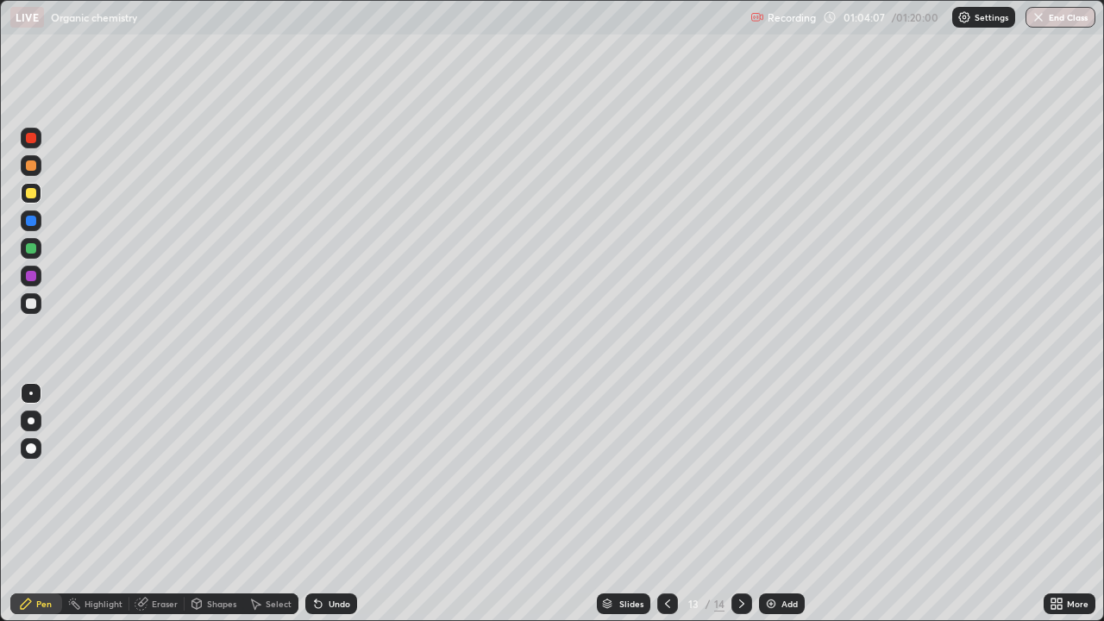
click at [737, 504] on icon at bounding box center [742, 604] width 14 height 14
click at [773, 504] on img at bounding box center [771, 604] width 14 height 14
click at [32, 307] on div at bounding box center [31, 303] width 10 height 10
click at [34, 308] on div at bounding box center [31, 303] width 21 height 21
click at [315, 504] on icon at bounding box center [316, 600] width 2 height 2
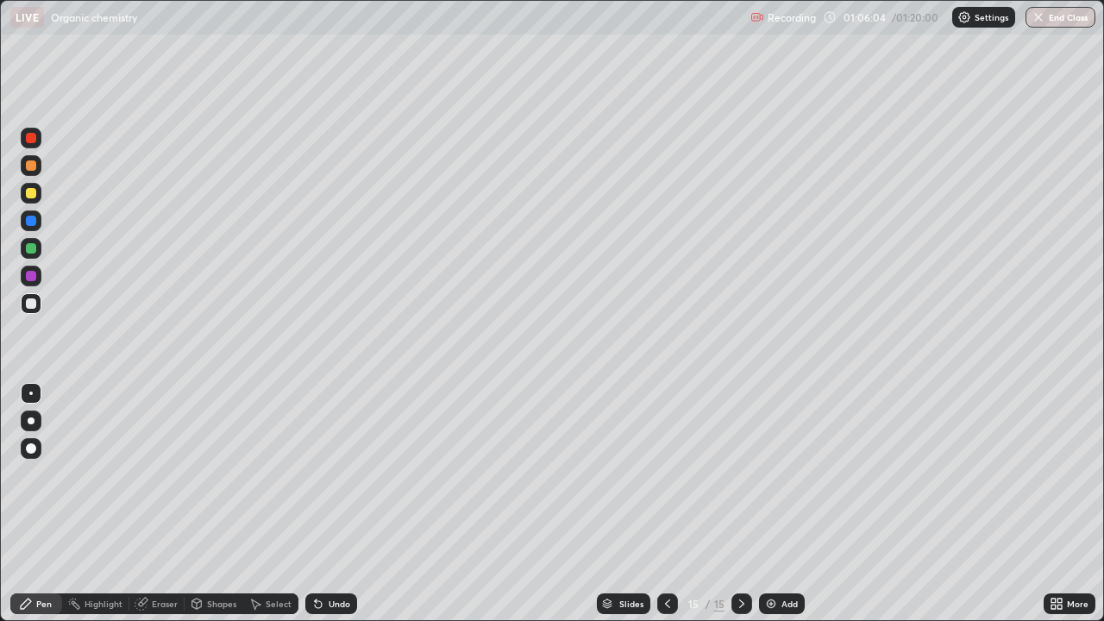
click at [317, 504] on icon at bounding box center [318, 604] width 7 height 7
click at [315, 504] on icon at bounding box center [316, 600] width 2 height 2
click at [34, 253] on div at bounding box center [31, 248] width 21 height 21
click at [34, 253] on div at bounding box center [31, 248] width 10 height 10
click at [315, 504] on icon at bounding box center [316, 600] width 2 height 2
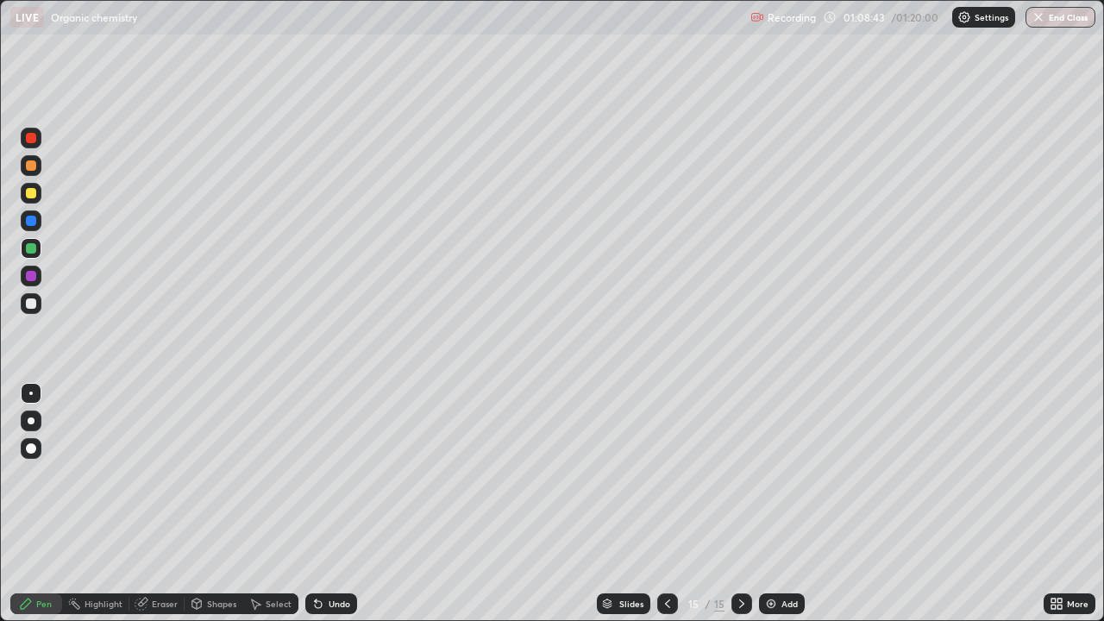
click at [765, 504] on img at bounding box center [771, 604] width 14 height 14
click at [37, 309] on div at bounding box center [31, 303] width 21 height 21
click at [31, 304] on div at bounding box center [31, 303] width 10 height 10
click at [315, 504] on icon at bounding box center [316, 600] width 2 height 2
click at [315, 504] on icon at bounding box center [318, 604] width 7 height 7
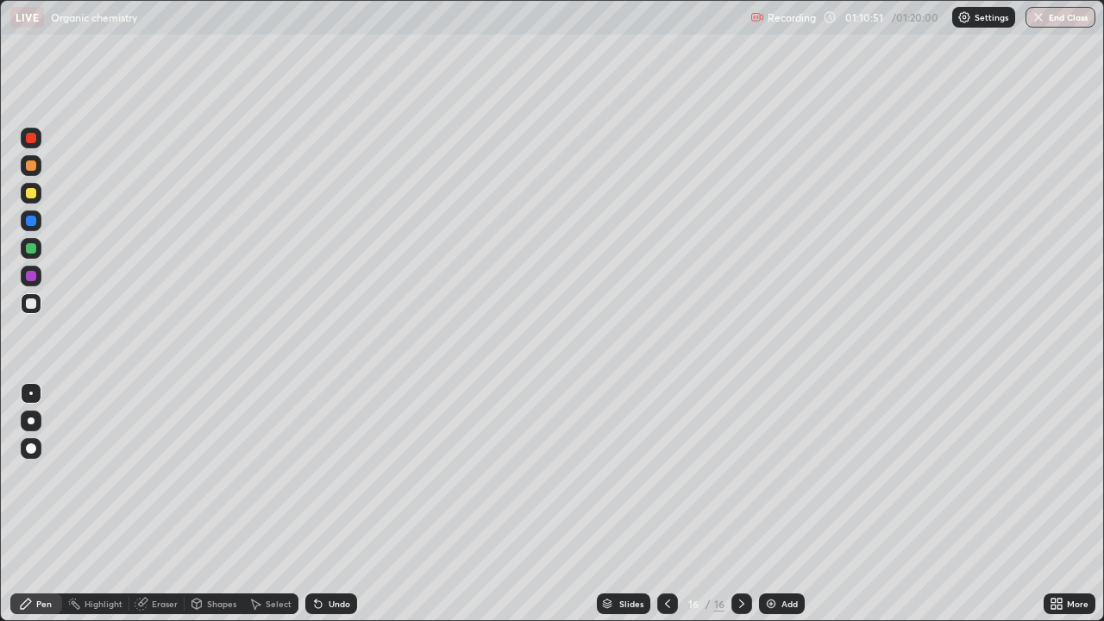
click at [315, 504] on icon at bounding box center [316, 600] width 2 height 2
click at [674, 504] on div at bounding box center [667, 603] width 21 height 21
click at [748, 504] on div at bounding box center [741, 603] width 21 height 21
click at [749, 504] on div at bounding box center [741, 603] width 21 height 34
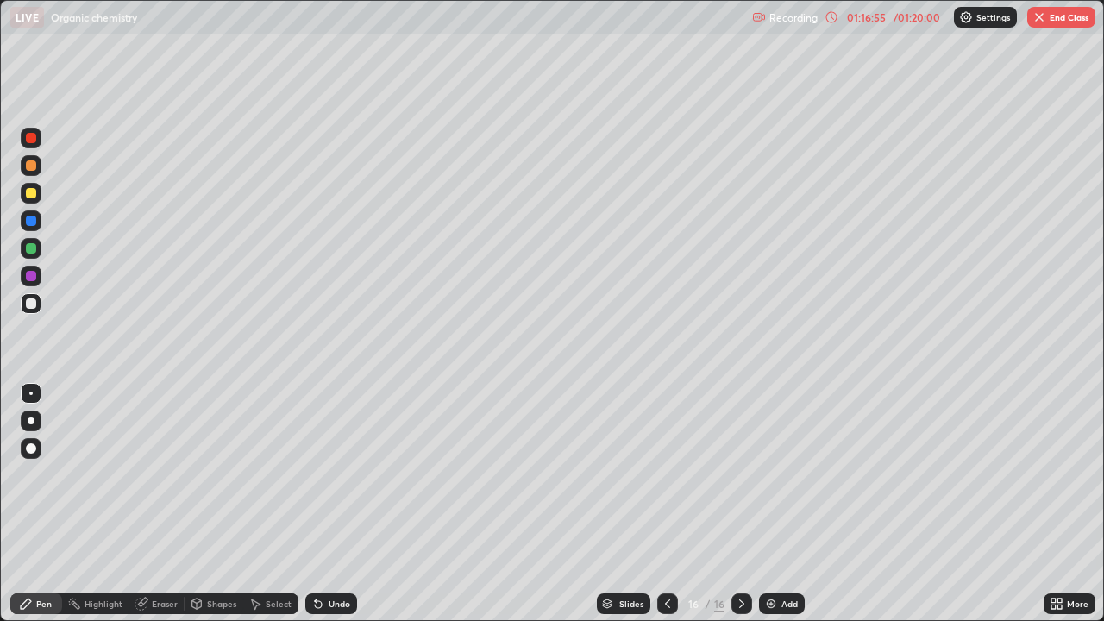
click at [1058, 22] on button "End Class" at bounding box center [1061, 17] width 68 height 21
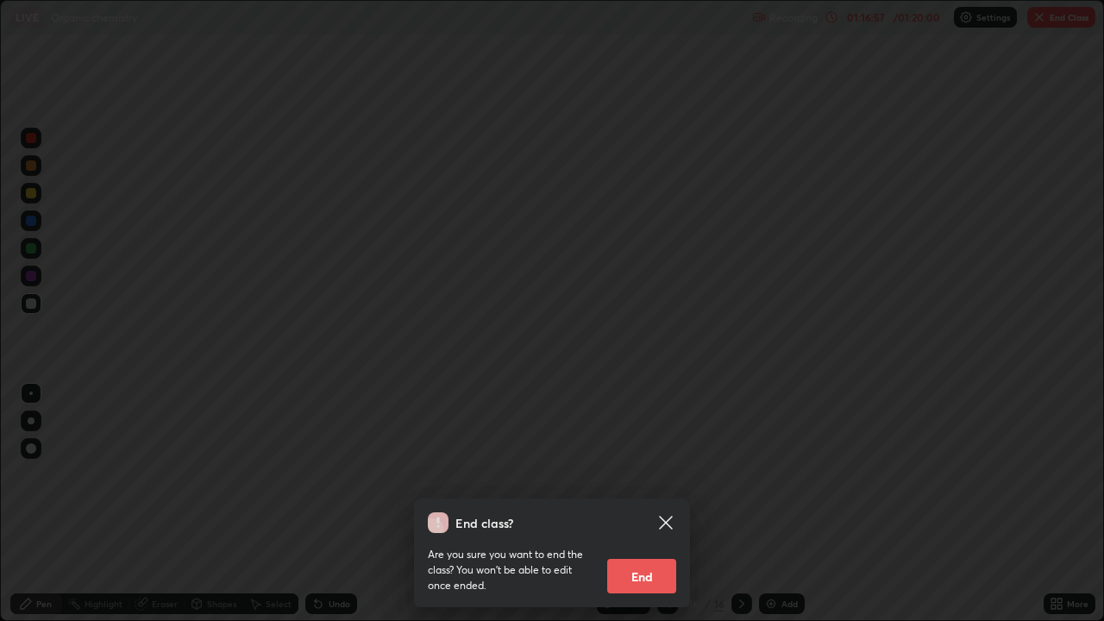
click at [654, 504] on button "End" at bounding box center [641, 576] width 69 height 34
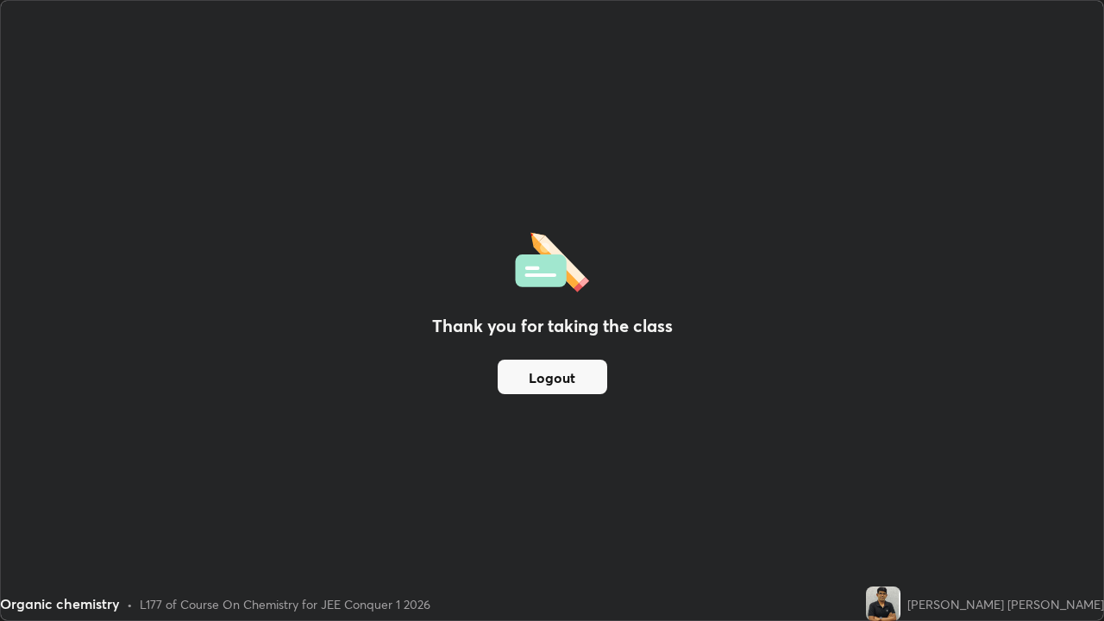
click at [648, 504] on div "Thank you for taking the class Logout" at bounding box center [552, 310] width 1102 height 619
click at [588, 375] on button "Logout" at bounding box center [552, 377] width 110 height 34
click at [586, 376] on button "Logout" at bounding box center [552, 377] width 110 height 34
